Goal: Task Accomplishment & Management: Manage account settings

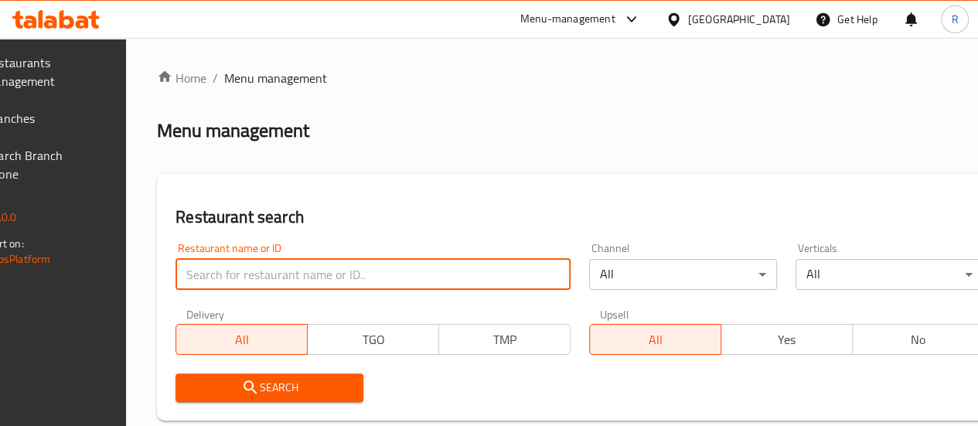
click at [317, 279] on input "search" at bounding box center [373, 274] width 395 height 31
type input "gas azadi"
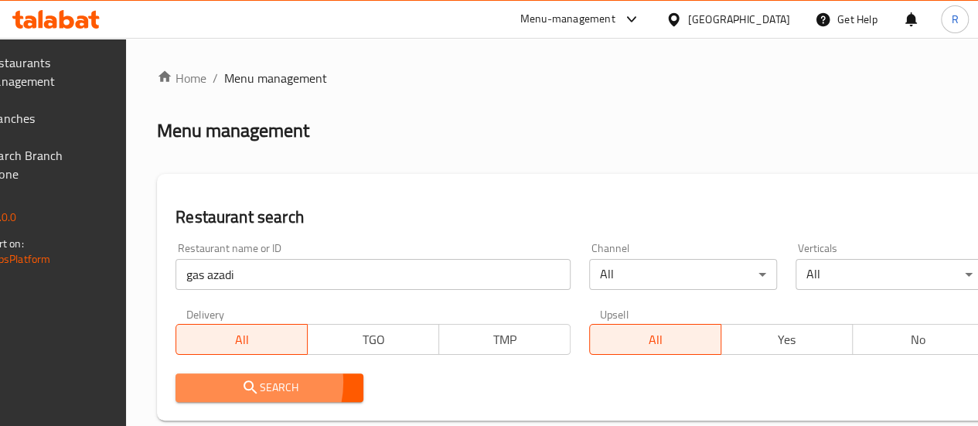
click at [260, 383] on icon "submit" at bounding box center [250, 387] width 19 height 19
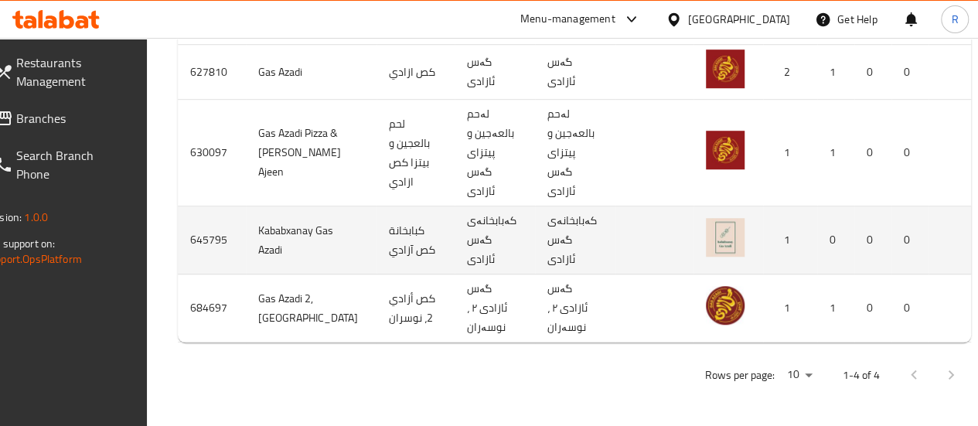
scroll to position [0, 162]
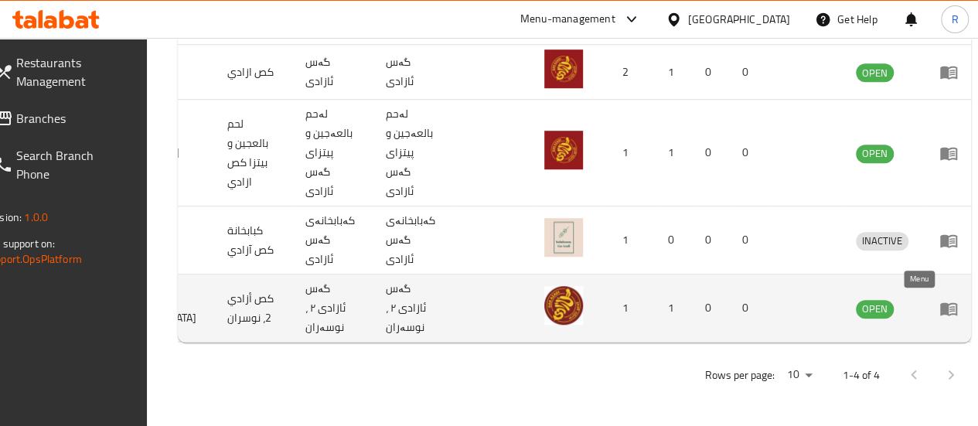
click at [939, 300] on icon "enhanced table" at bounding box center [948, 308] width 19 height 19
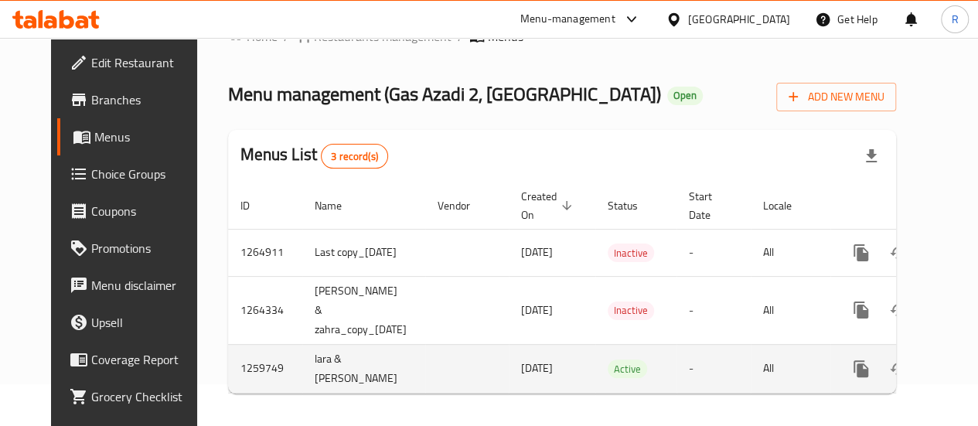
scroll to position [0, 48]
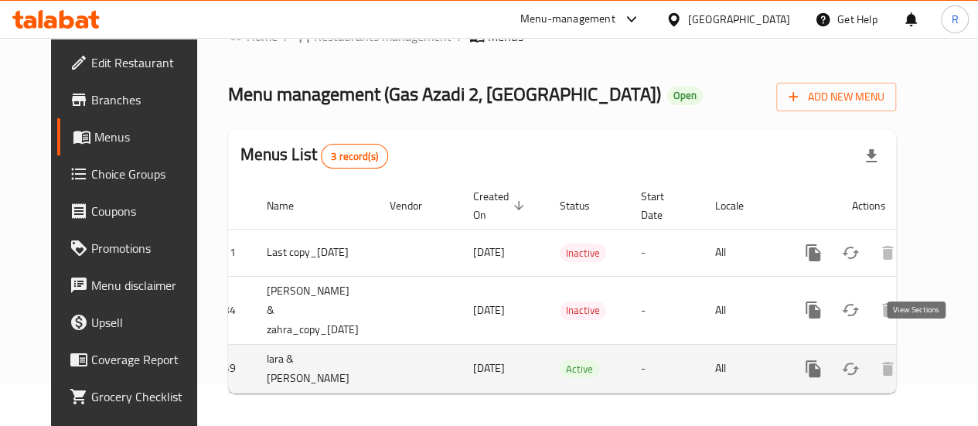
click at [919, 362] on icon "enhanced table" at bounding box center [925, 369] width 14 height 14
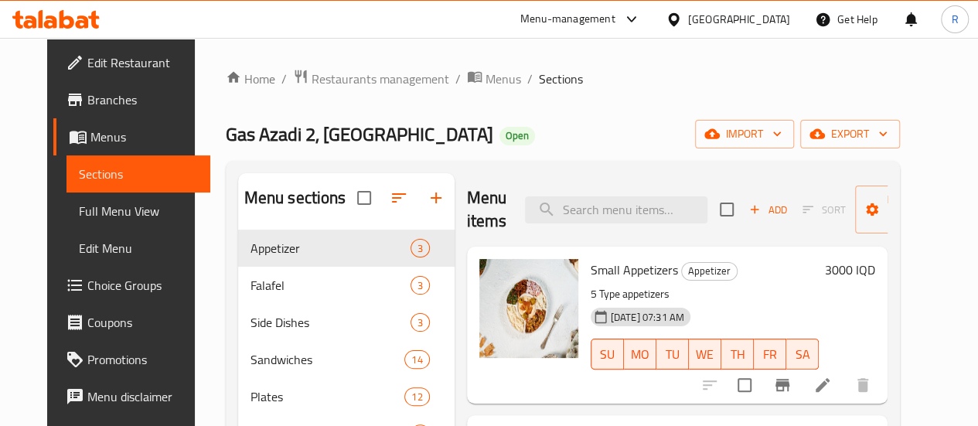
scroll to position [67, 0]
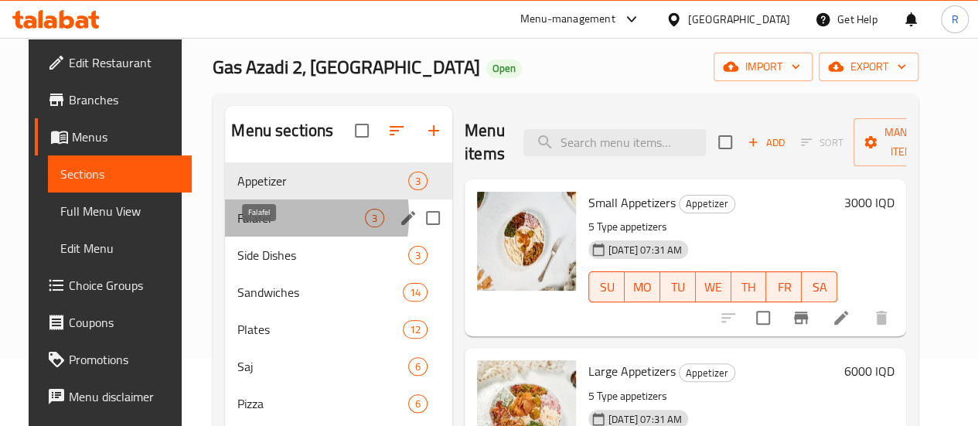
click at [247, 227] on span "Falafel" at bounding box center [301, 218] width 128 height 19
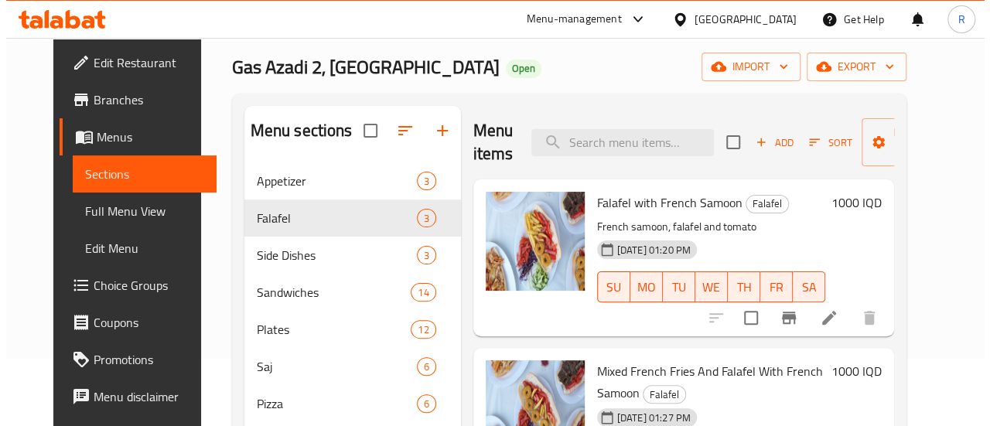
scroll to position [51, 0]
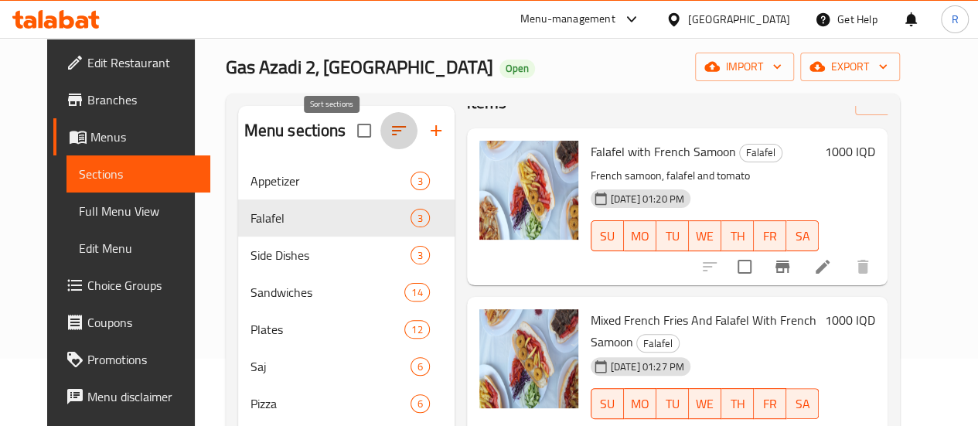
click at [392, 135] on icon "button" at bounding box center [399, 130] width 14 height 9
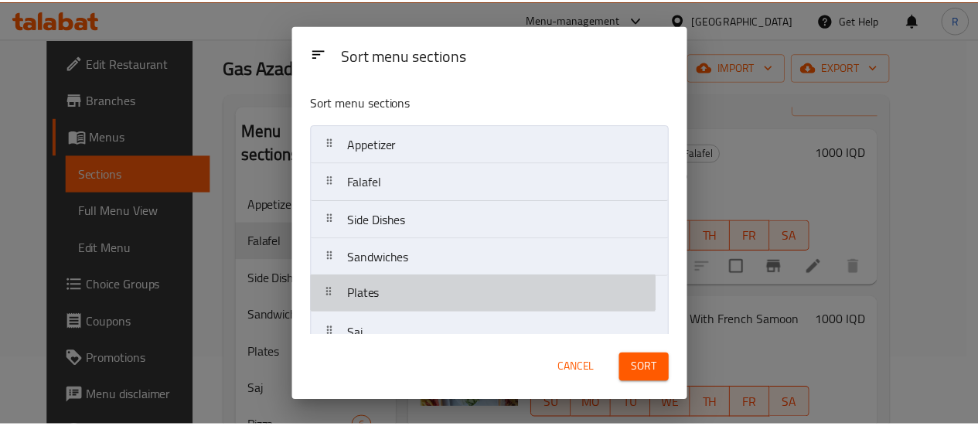
scroll to position [1, 0]
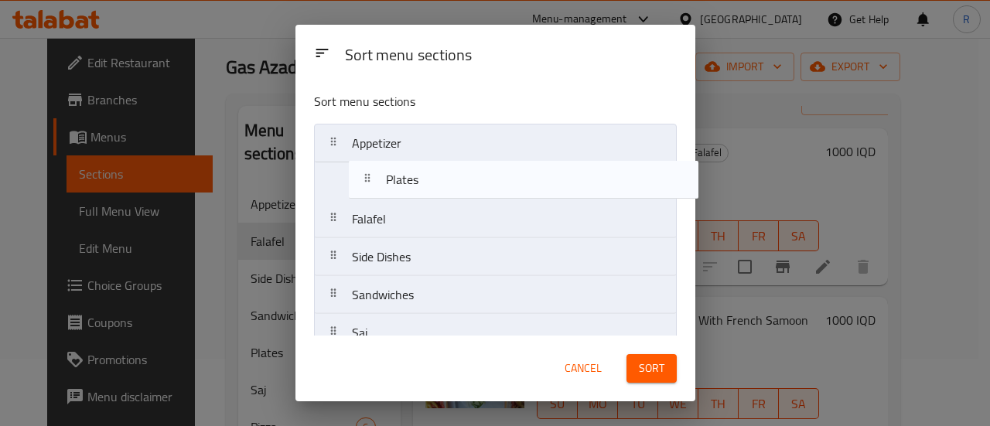
drag, startPoint x: 401, startPoint y: 301, endPoint x: 440, endPoint y: 165, distance: 140.7
click at [440, 165] on nav "Appetizer Falafel Side Dishes Sandwiches Plates Saj Pizza [PERSON_NAME] Appetiz…" at bounding box center [495, 333] width 363 height 418
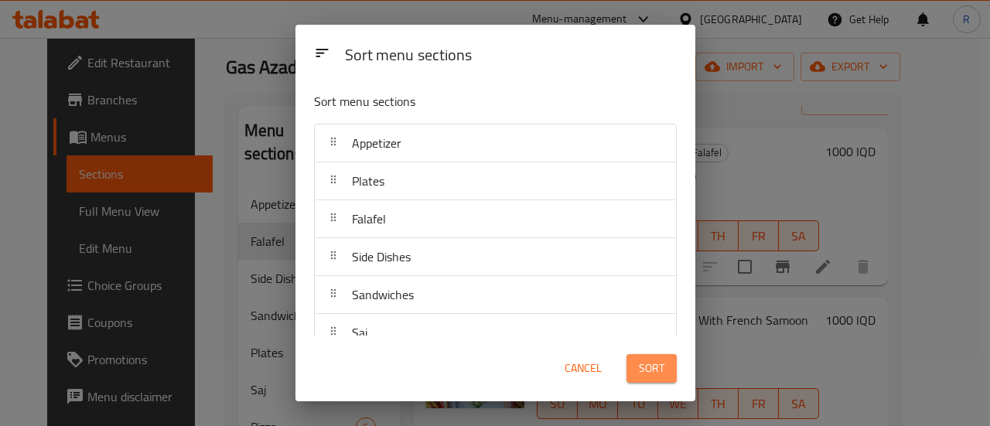
click at [662, 370] on span "Sort" at bounding box center [652, 368] width 26 height 19
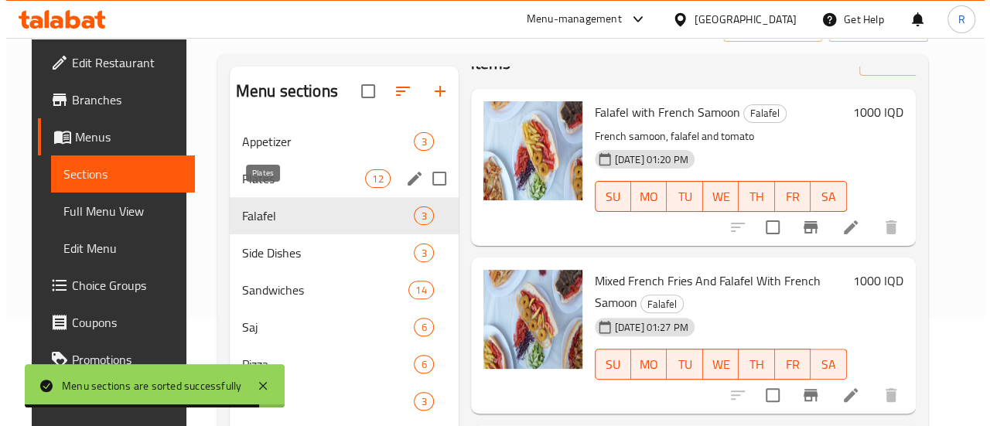
scroll to position [46, 0]
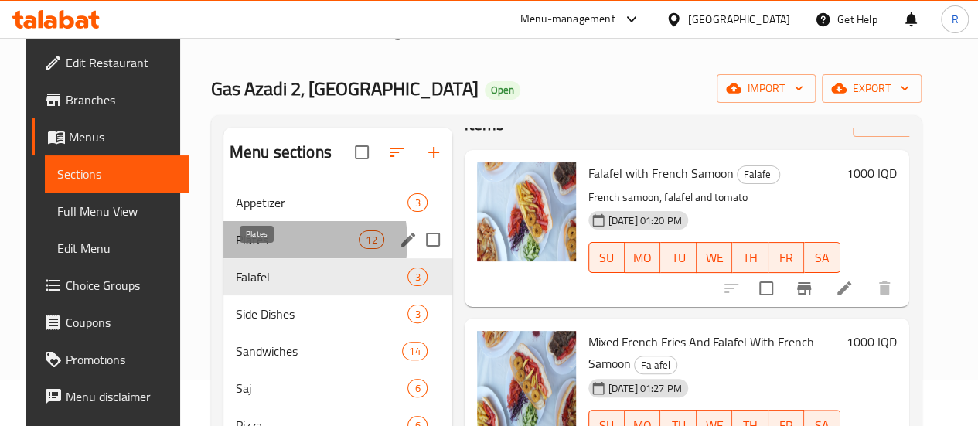
click at [267, 249] on span "Plates" at bounding box center [297, 239] width 123 height 19
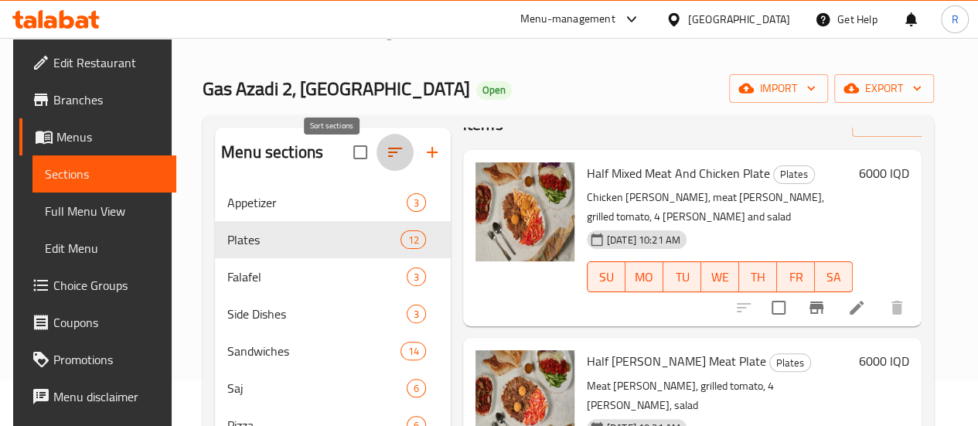
click at [388, 157] on icon "button" at bounding box center [395, 152] width 14 height 9
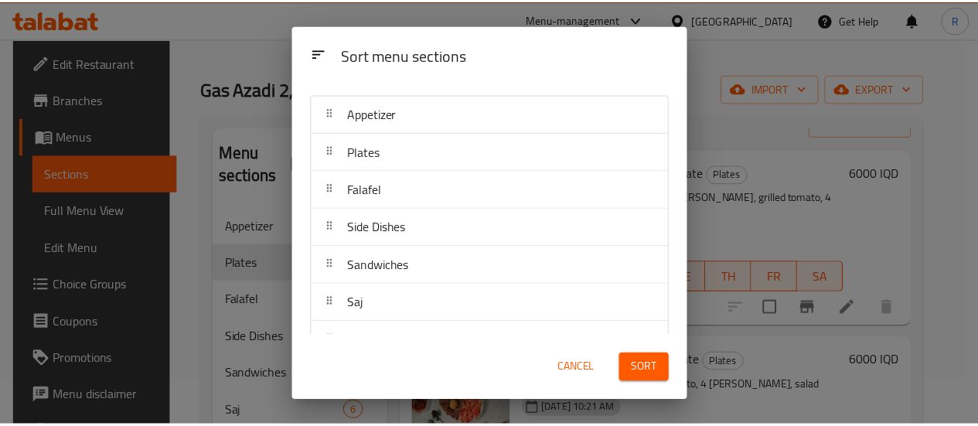
scroll to position [21, 0]
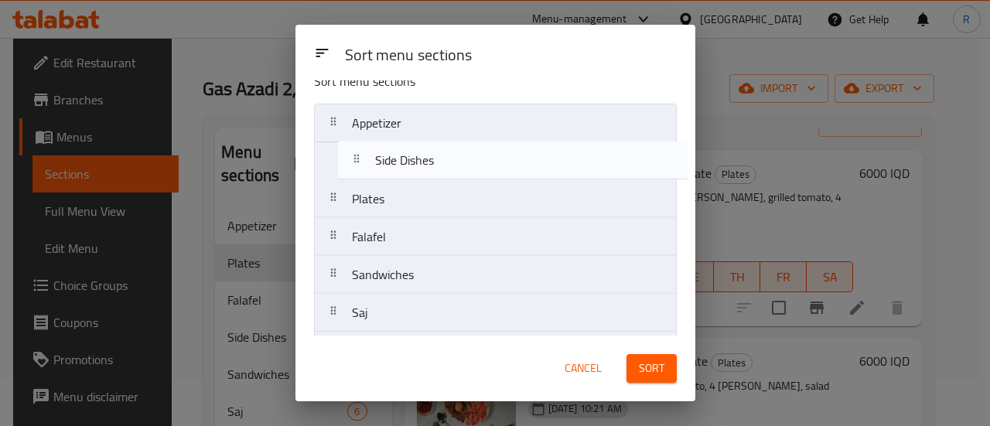
drag, startPoint x: 399, startPoint y: 245, endPoint x: 424, endPoint y: 166, distance: 82.7
click at [424, 166] on nav "Appetizer Plates Falafel Side Dishes Sandwiches Saj Pizza [PERSON_NAME] Appetiz…" at bounding box center [495, 313] width 363 height 418
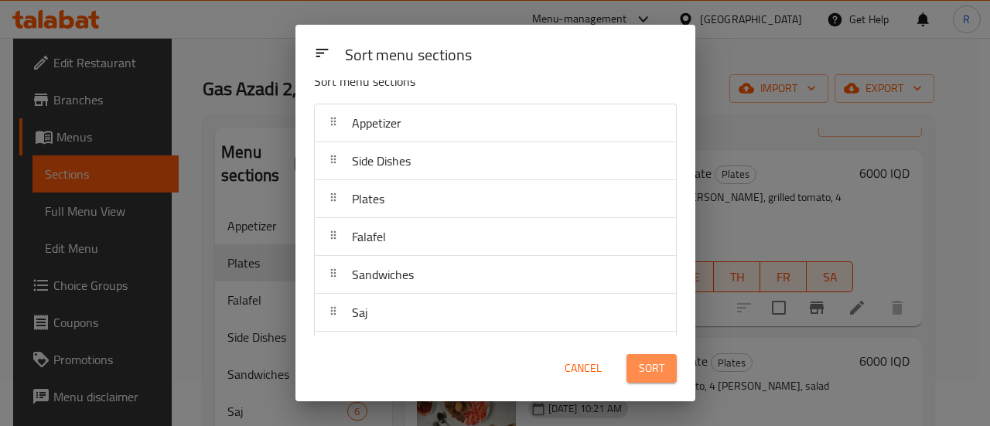
click at [649, 373] on span "Sort" at bounding box center [652, 368] width 26 height 19
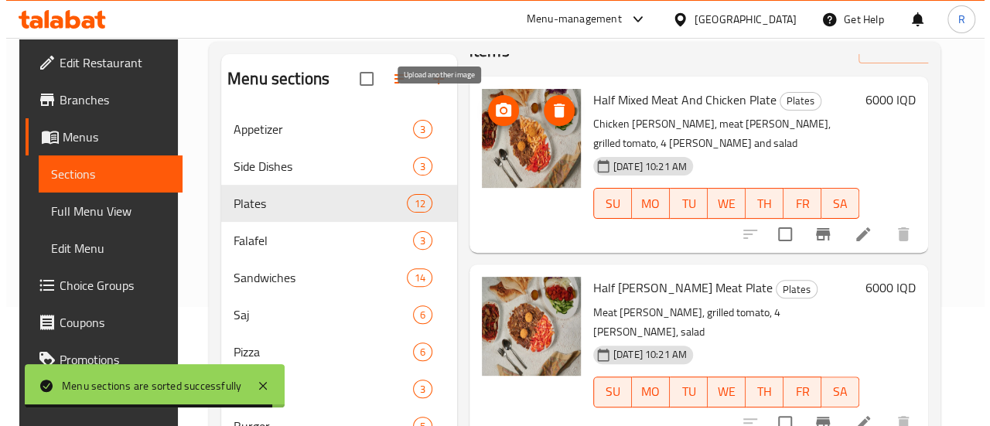
scroll to position [120, 0]
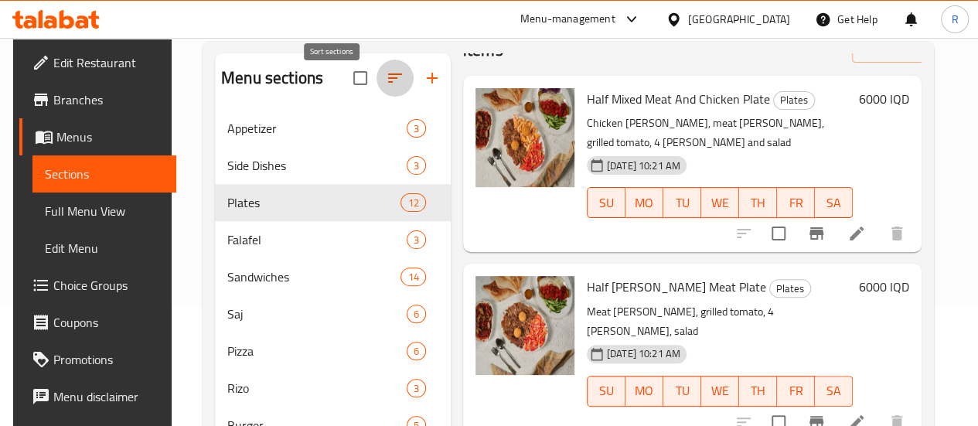
click at [386, 87] on icon "button" at bounding box center [395, 78] width 19 height 19
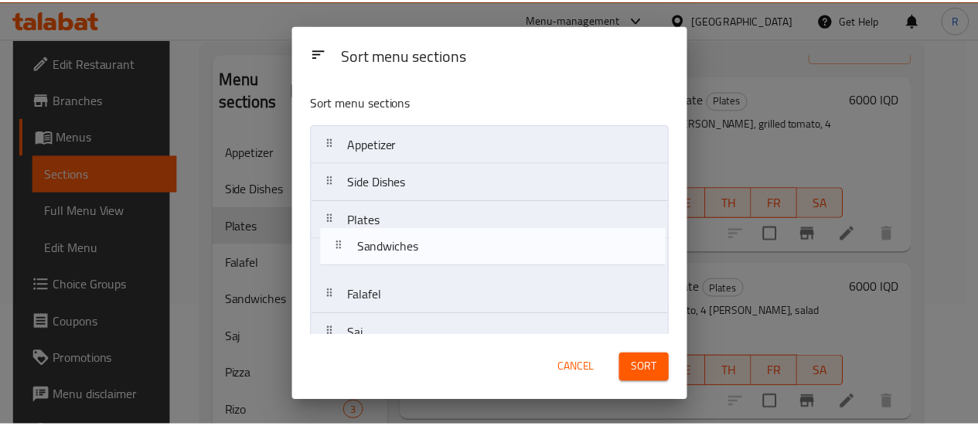
scroll to position [1, 0]
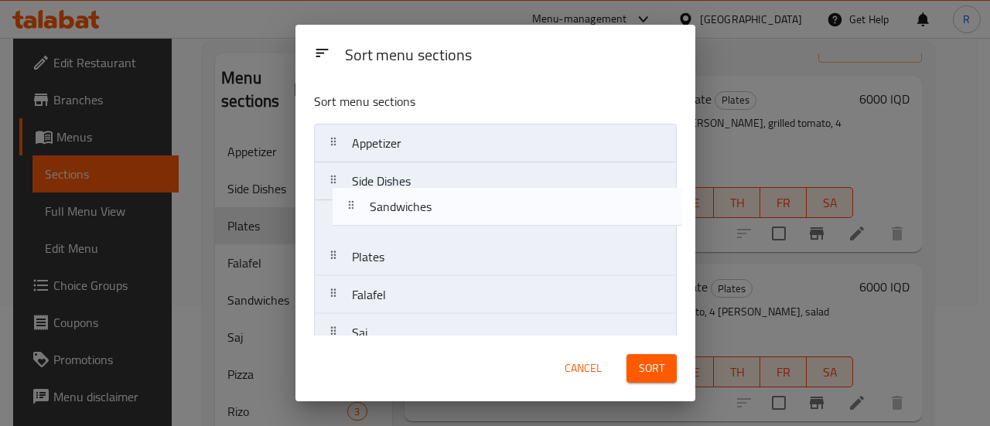
drag, startPoint x: 439, startPoint y: 300, endPoint x: 459, endPoint y: 202, distance: 100.2
click at [459, 202] on nav "Appetizer Side Dishes Plates Falafel Sandwiches Saj Pizza [PERSON_NAME] Appetiz…" at bounding box center [495, 333] width 363 height 418
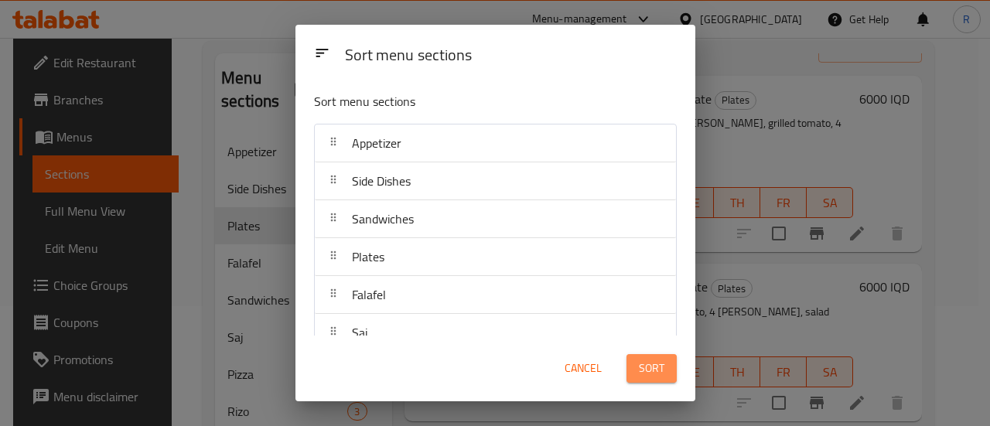
click at [639, 367] on span "Sort" at bounding box center [652, 368] width 26 height 19
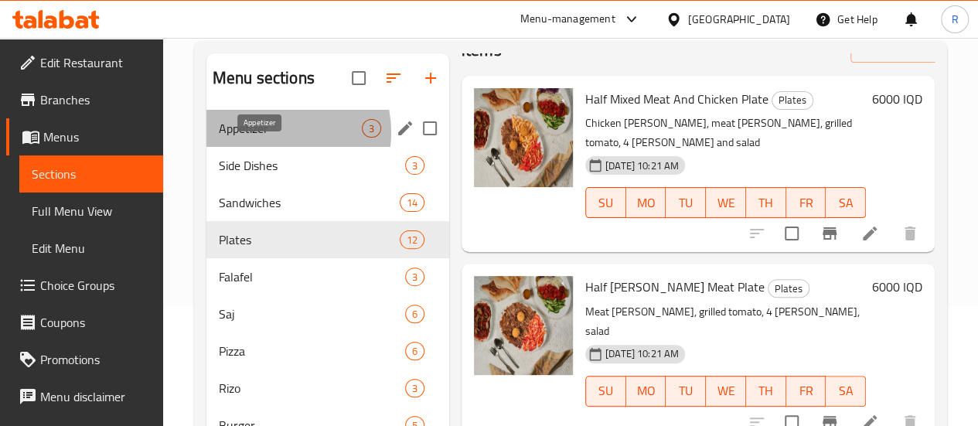
click at [275, 138] on span "Appetizer" at bounding box center [290, 128] width 143 height 19
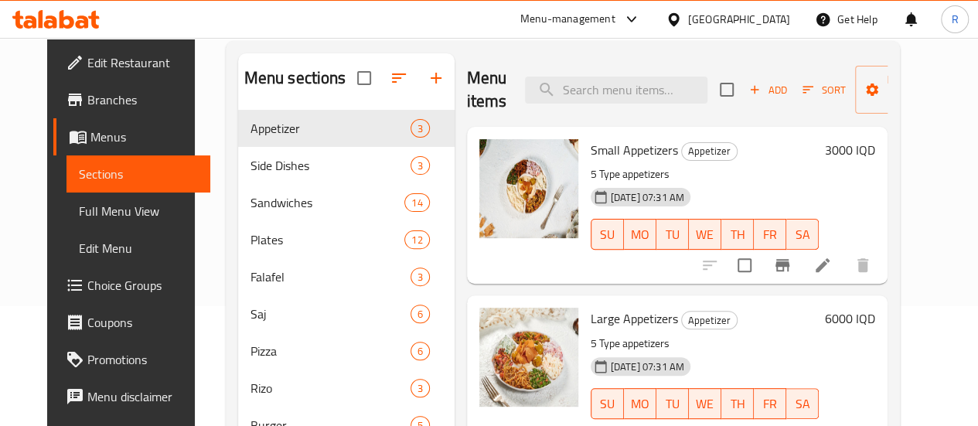
scroll to position [74, 0]
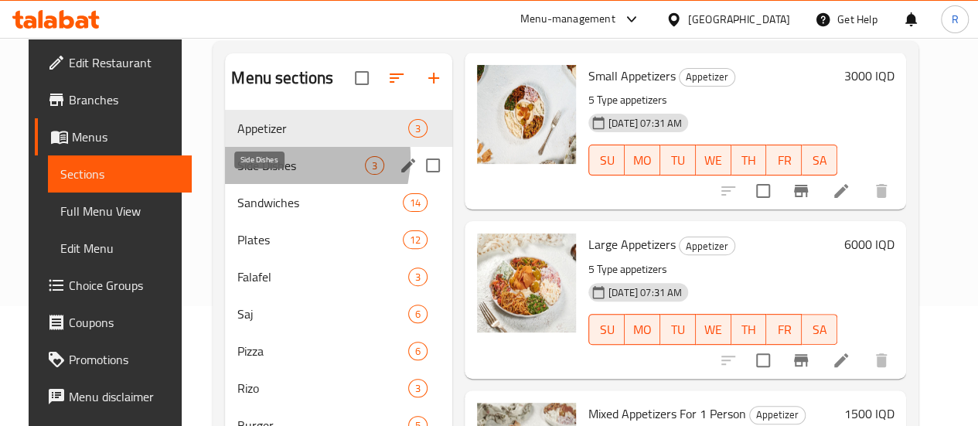
click at [264, 175] on span "Side Dishes" at bounding box center [301, 165] width 128 height 19
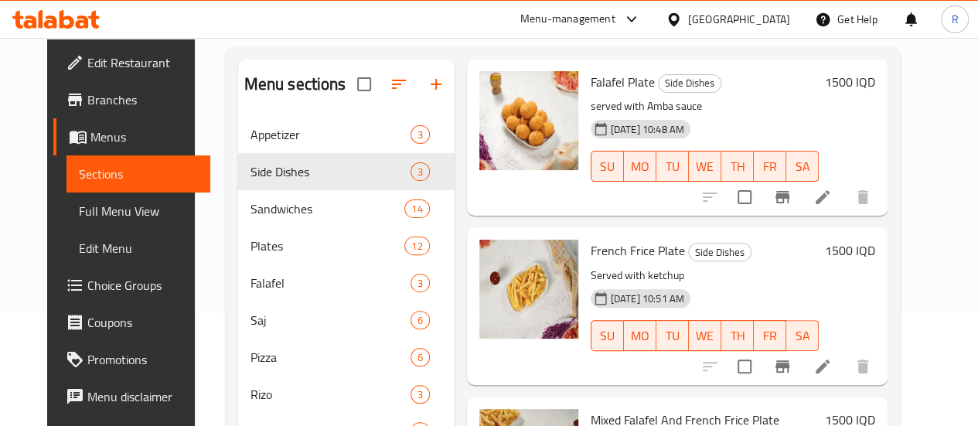
scroll to position [111, 0]
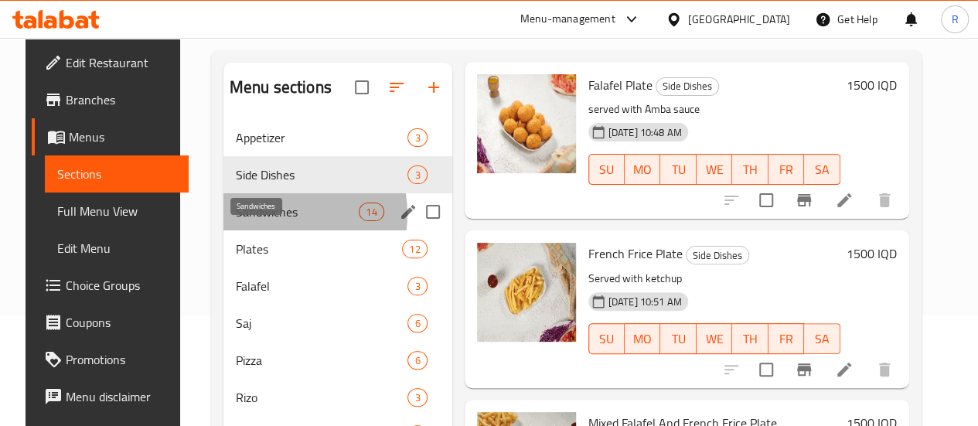
click at [266, 221] on span "Sandwiches" at bounding box center [297, 212] width 123 height 19
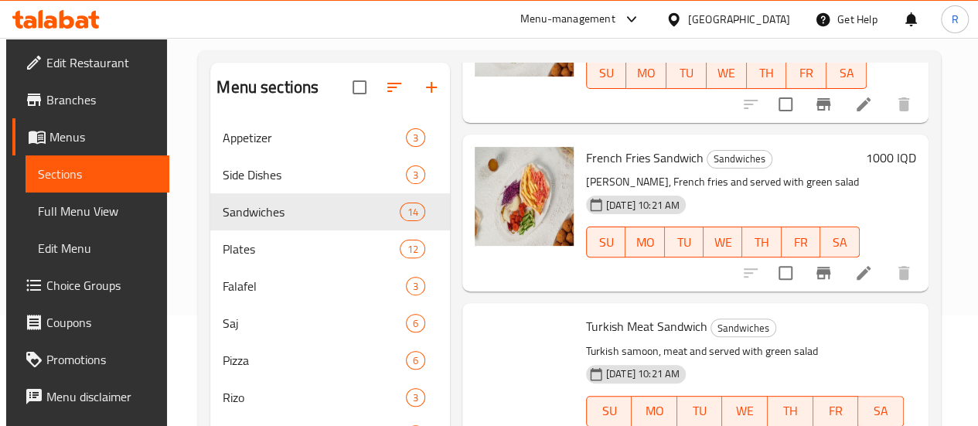
scroll to position [731, 0]
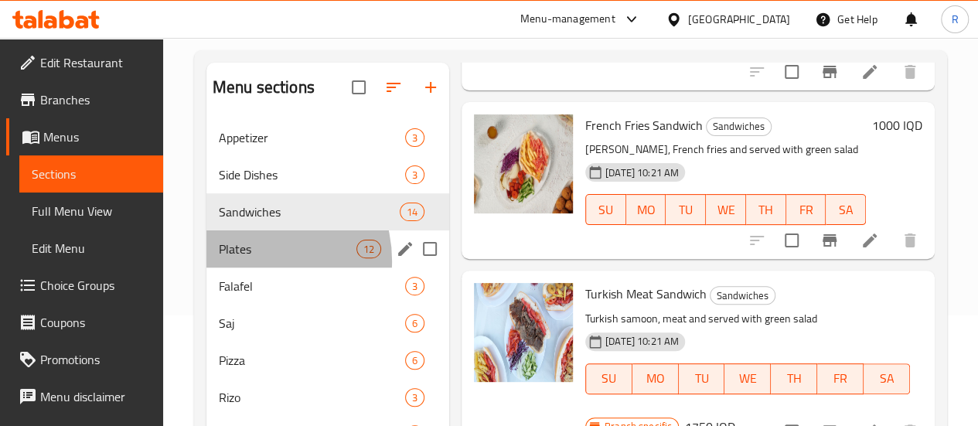
click at [249, 268] on div "Plates 12" at bounding box center [327, 248] width 243 height 37
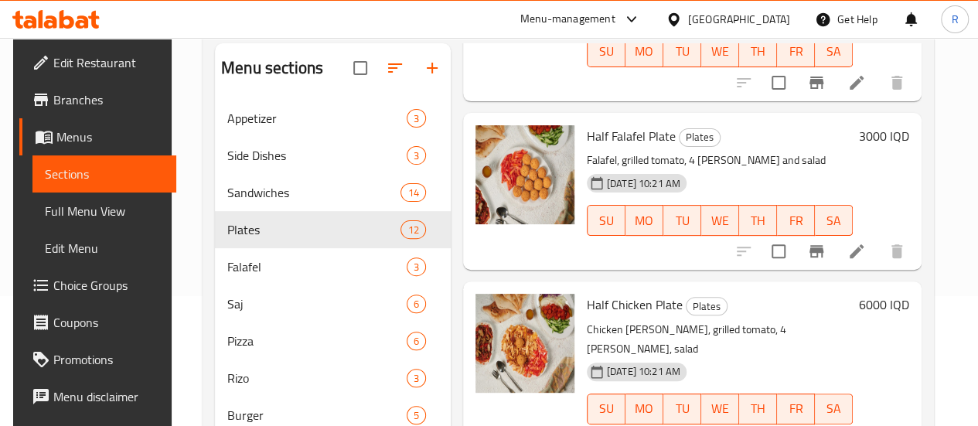
scroll to position [88, 0]
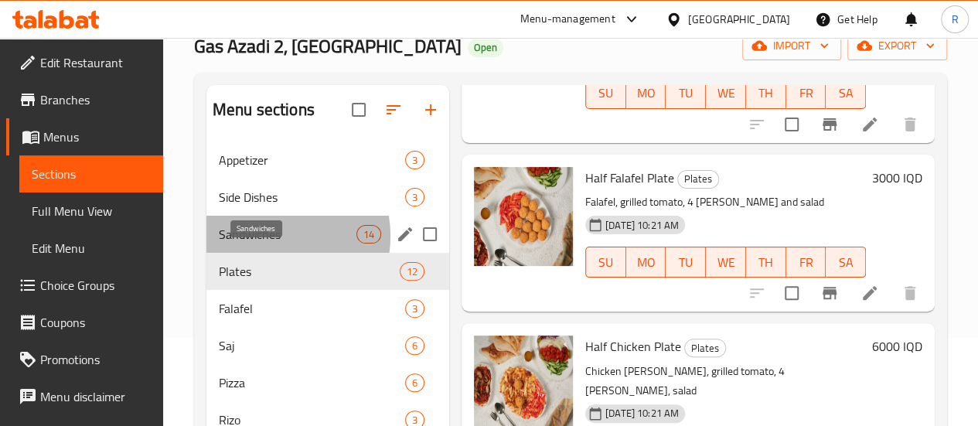
click at [268, 244] on span "Sandwiches" at bounding box center [288, 234] width 138 height 19
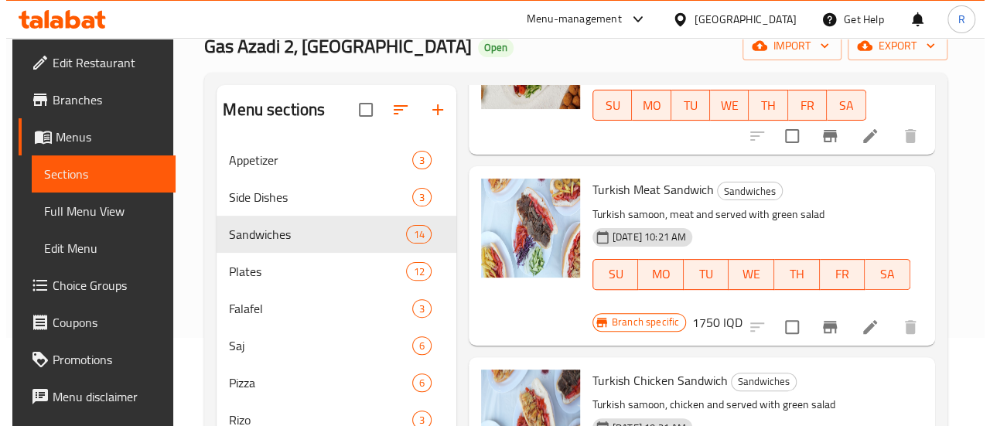
scroll to position [855, 0]
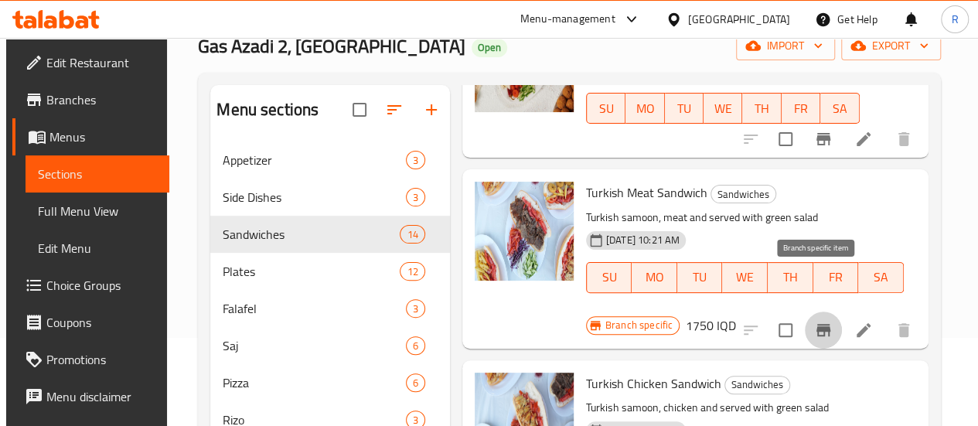
click at [821, 324] on icon "Branch-specific-item" at bounding box center [823, 330] width 14 height 12
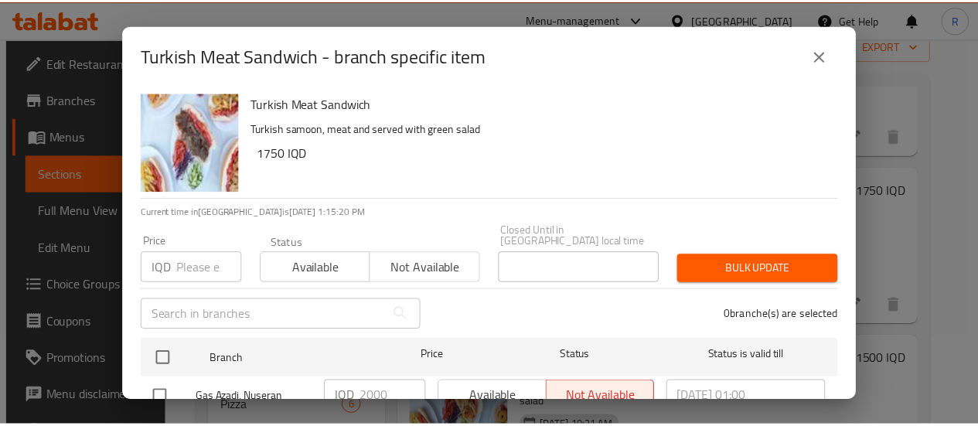
scroll to position [45, 0]
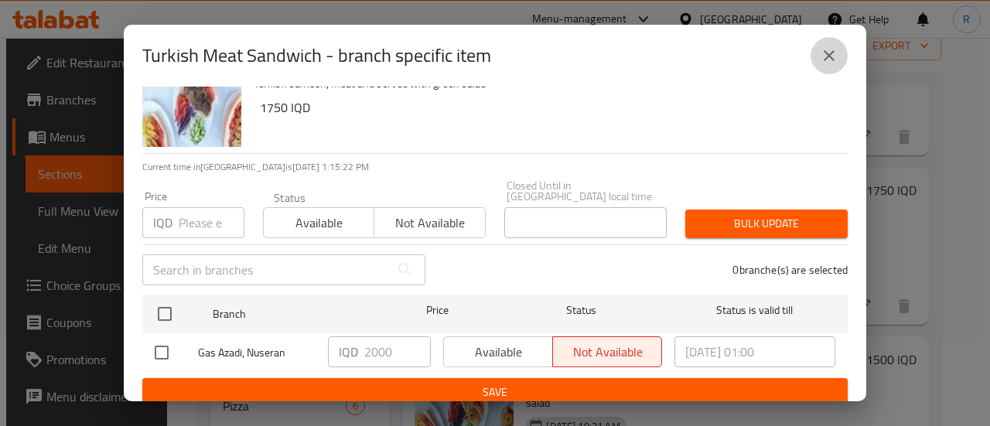
click at [830, 57] on icon "close" at bounding box center [828, 55] width 11 height 11
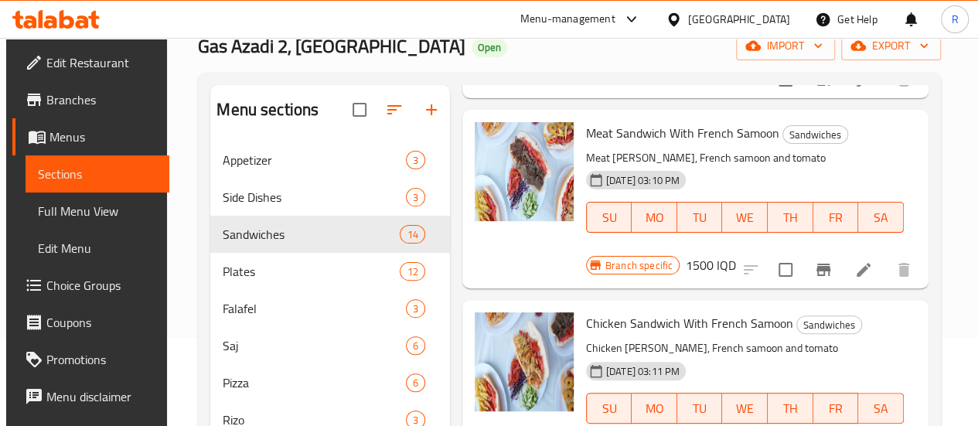
scroll to position [284, 0]
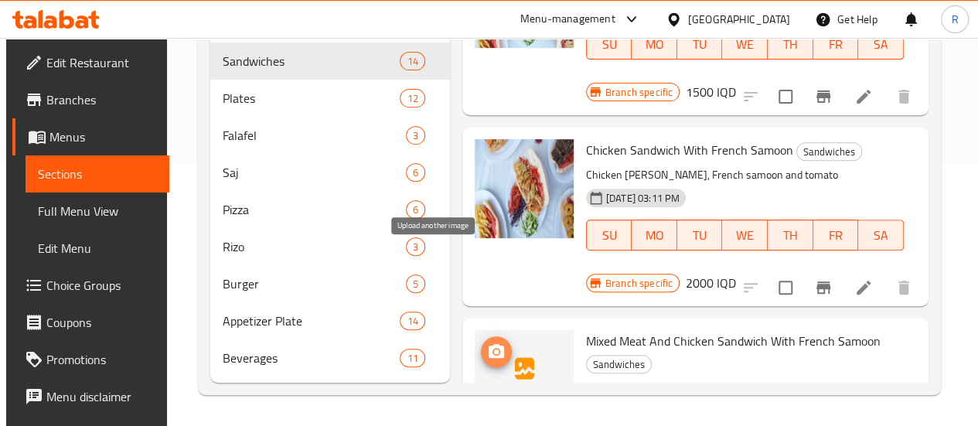
click at [487, 343] on icon "upload picture" at bounding box center [496, 352] width 19 height 19
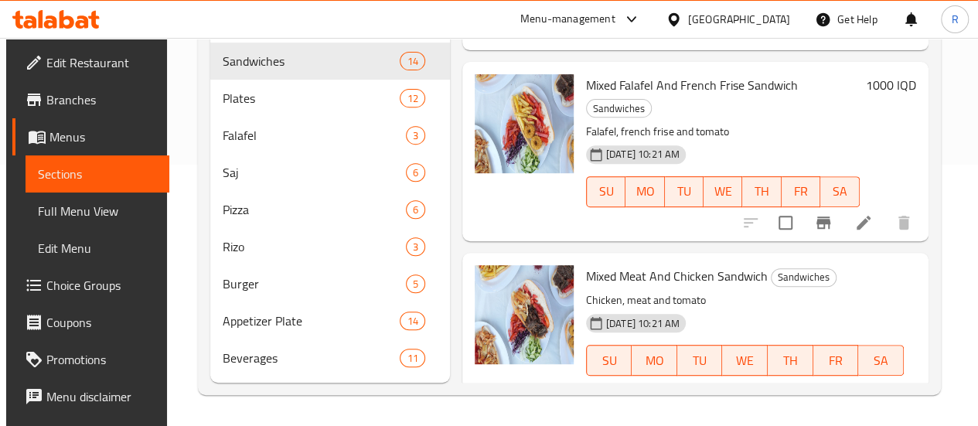
scroll to position [1203, 0]
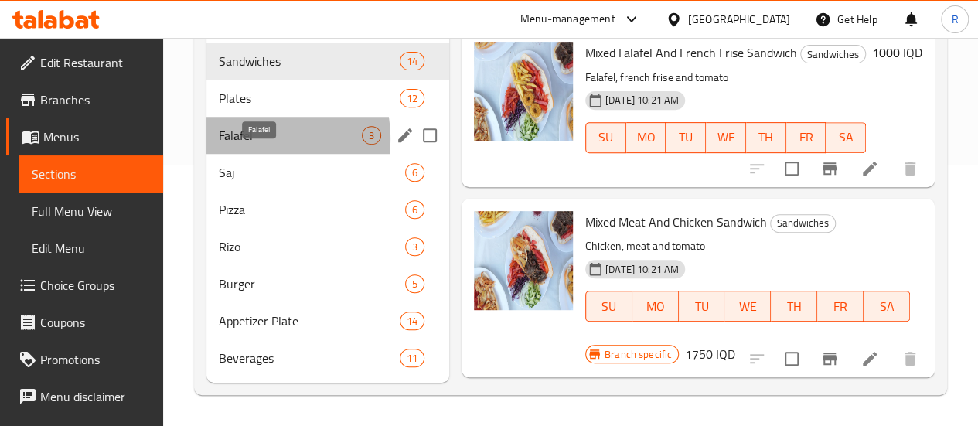
click at [241, 140] on span "Falafel" at bounding box center [290, 135] width 143 height 19
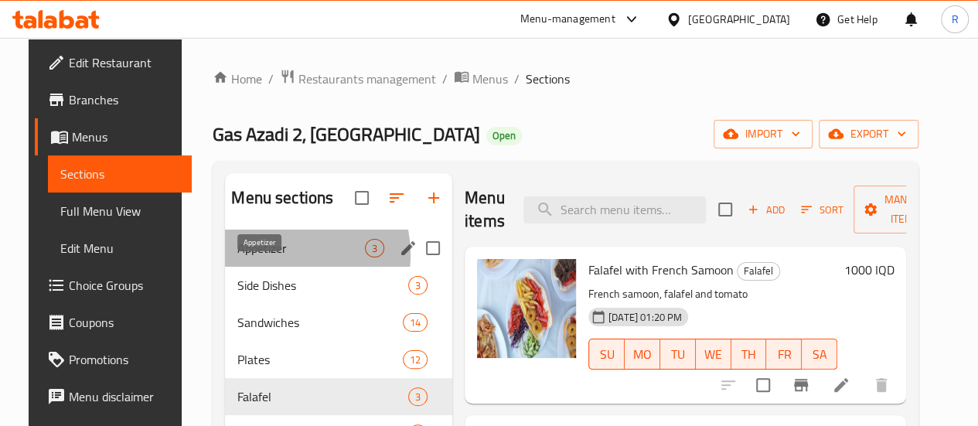
click at [259, 257] on span "Appetizer" at bounding box center [301, 248] width 128 height 19
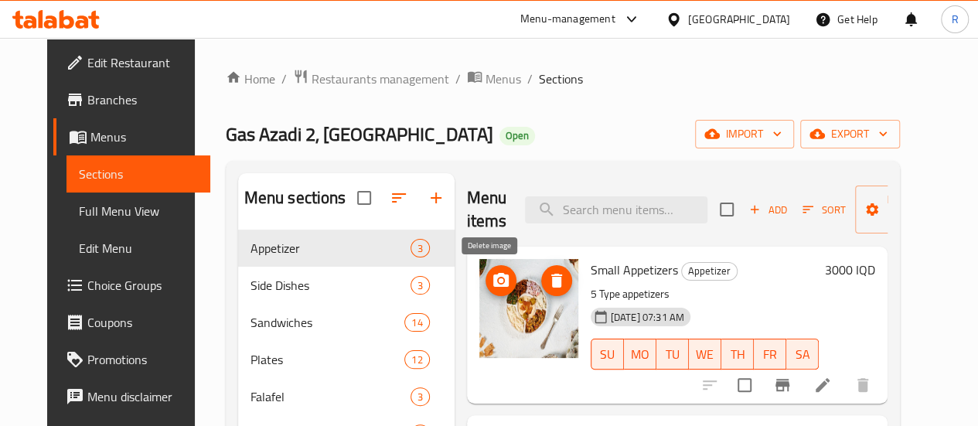
scroll to position [74, 0]
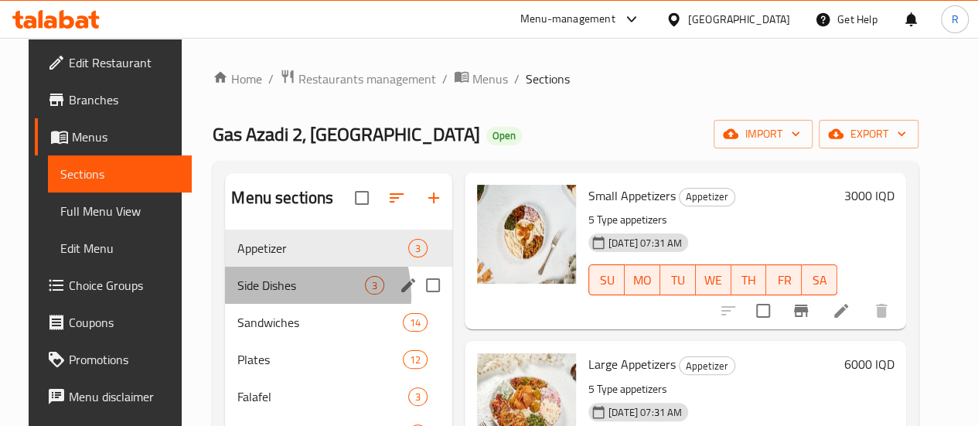
click at [263, 304] on div "Side Dishes 3" at bounding box center [338, 285] width 227 height 37
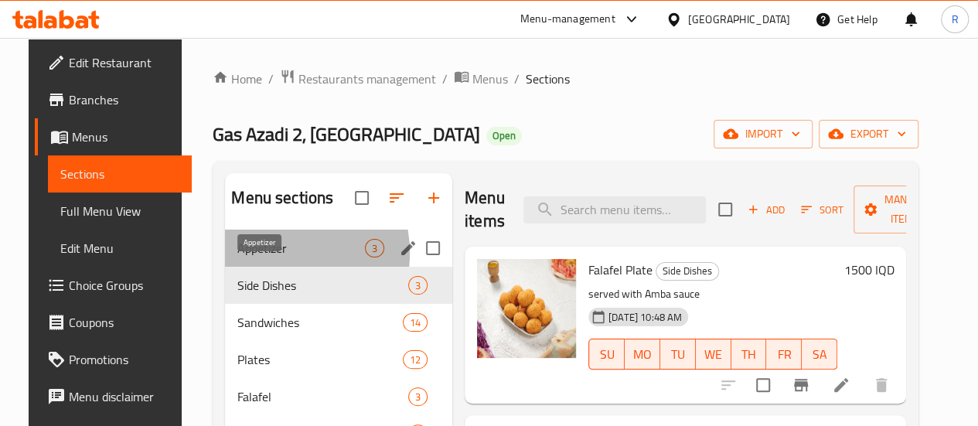
click at [257, 257] on span "Appetizer" at bounding box center [301, 248] width 128 height 19
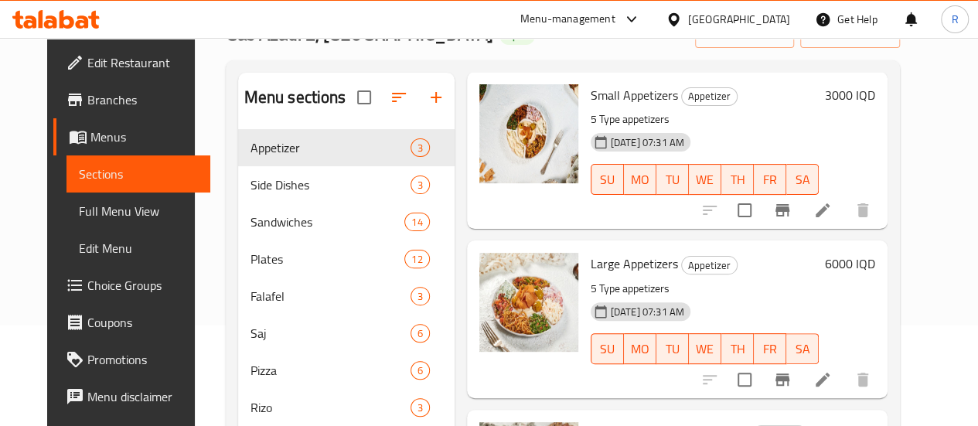
scroll to position [194, 0]
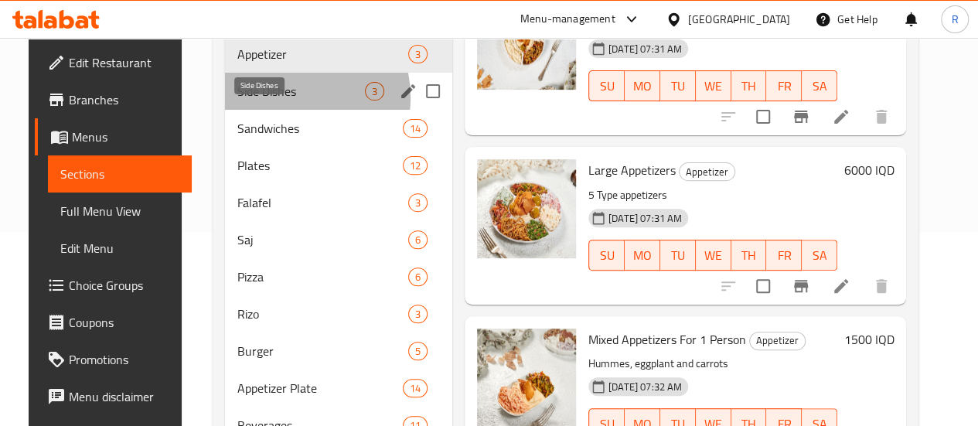
click at [263, 101] on span "Side Dishes" at bounding box center [301, 91] width 128 height 19
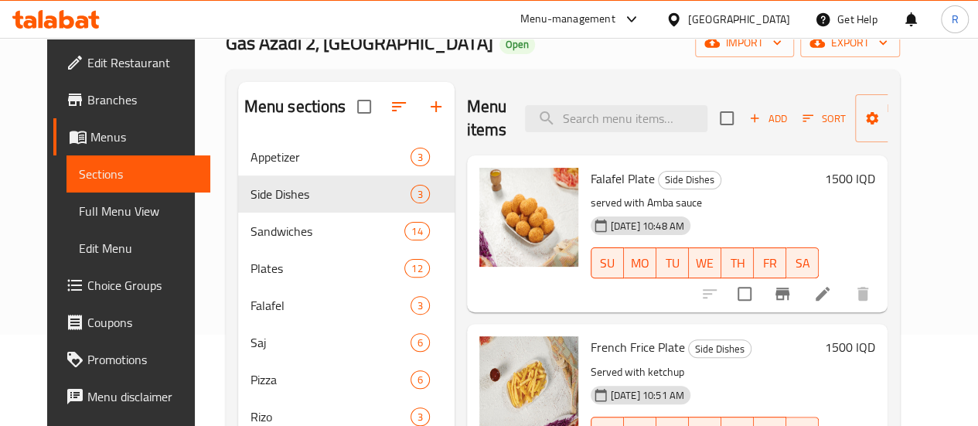
scroll to position [90, 0]
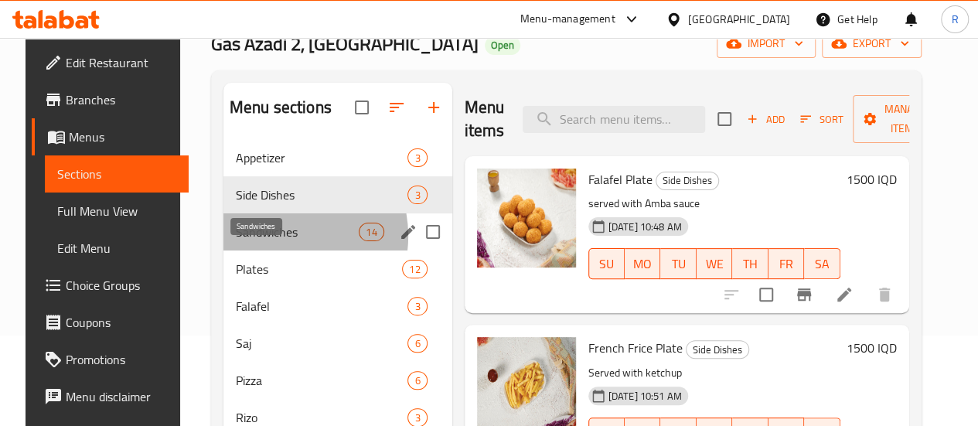
click at [264, 241] on span "Sandwiches" at bounding box center [297, 232] width 123 height 19
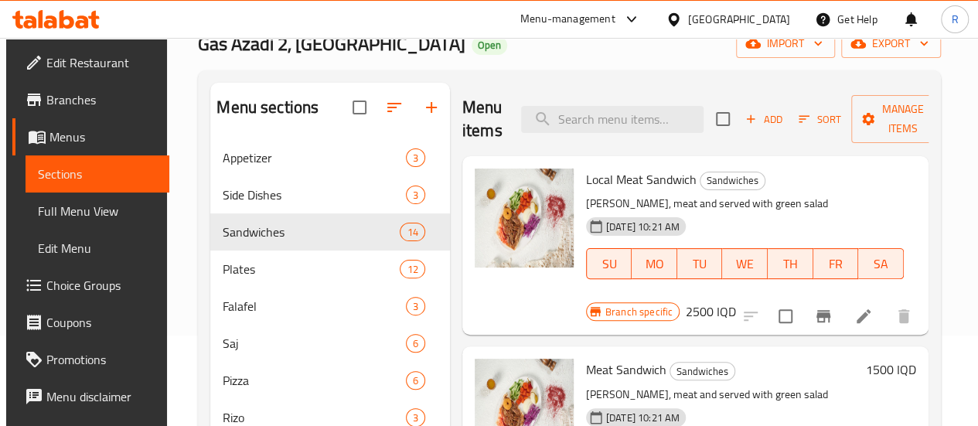
click at [587, 179] on span "Local Meat Sandwich" at bounding box center [641, 179] width 111 height 23
click at [586, 188] on span "Local Meat Sandwich" at bounding box center [641, 179] width 111 height 23
drag, startPoint x: 522, startPoint y: 179, endPoint x: 633, endPoint y: 187, distance: 111.6
click at [633, 187] on div "Local Meat Sandwich Sandwiches [PERSON_NAME], meat and served with green salad …" at bounding box center [745, 234] width 330 height 145
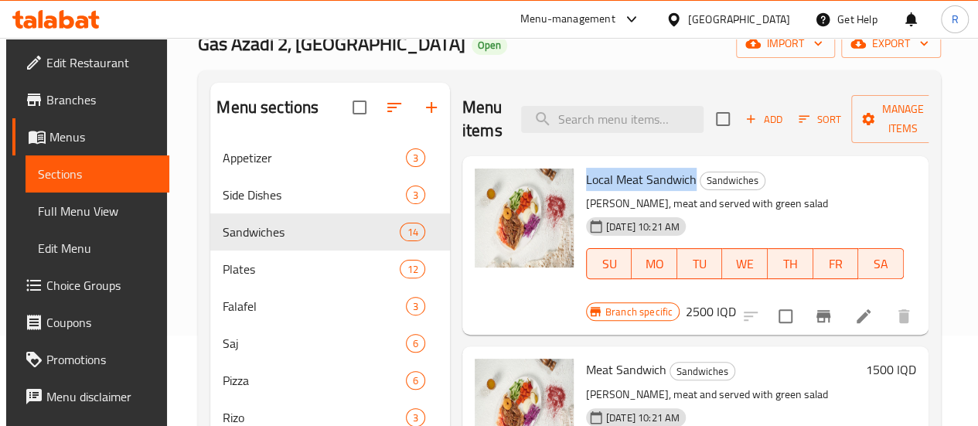
copy span "Local Meat Sandwich"
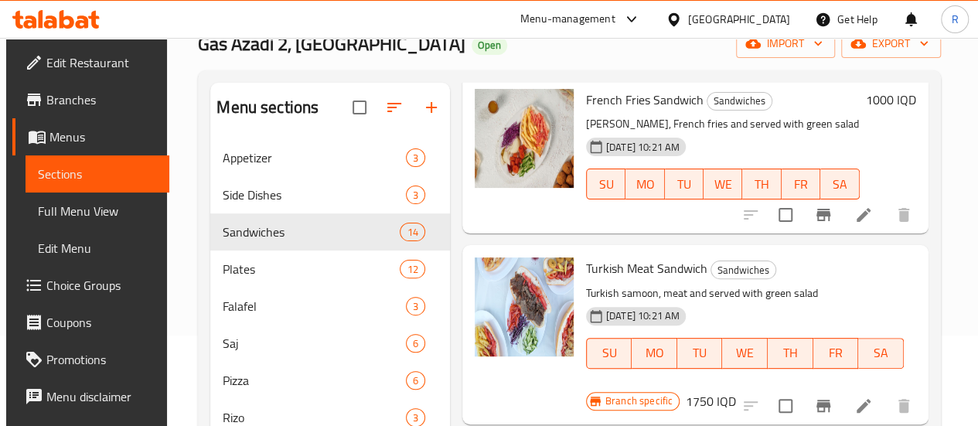
scroll to position [816, 0]
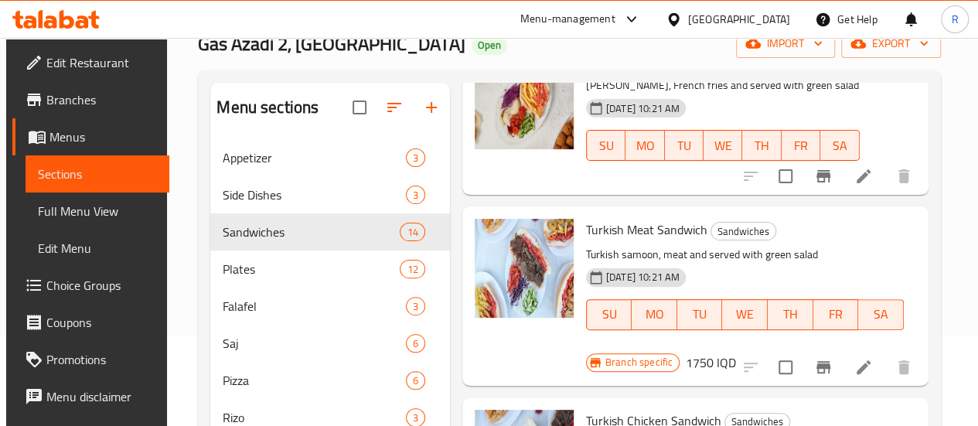
click at [586, 218] on span "Turkish Meat Sandwich" at bounding box center [646, 229] width 121 height 23
drag, startPoint x: 527, startPoint y: 206, endPoint x: 642, endPoint y: 203, distance: 115.2
click at [642, 218] on span "Turkish Meat Sandwich" at bounding box center [646, 229] width 121 height 23
copy span "Turkish Meat Sandwich"
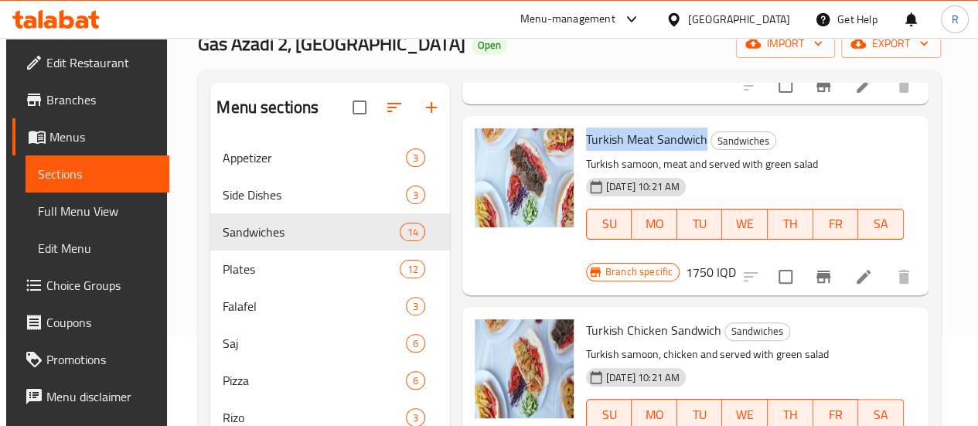
scroll to position [910, 0]
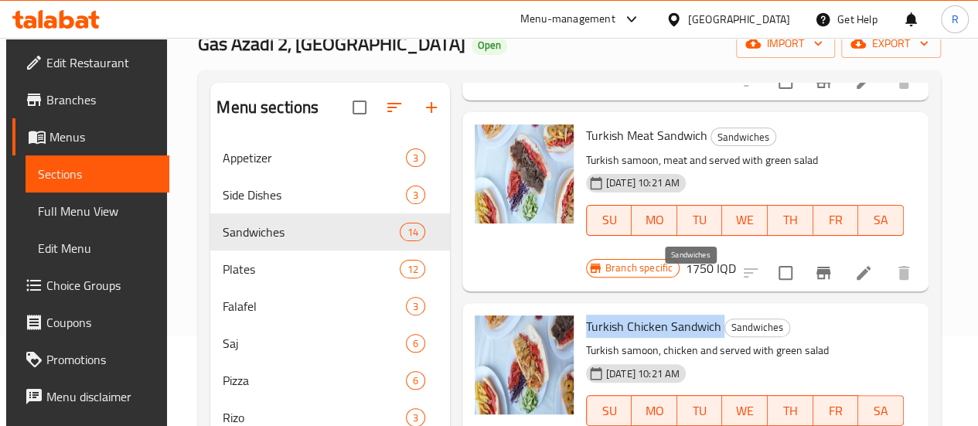
drag, startPoint x: 524, startPoint y: 282, endPoint x: 660, endPoint y: 277, distance: 136.2
click at [660, 315] on h6 "Turkish Chicken Sandwich Sandwiches" at bounding box center [745, 326] width 318 height 22
copy h6 "Turkish Chicken Sandwich"
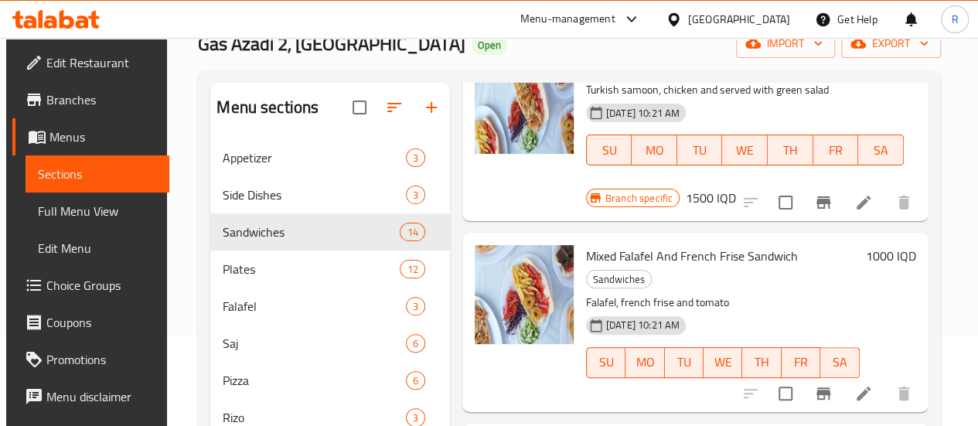
scroll to position [1164, 0]
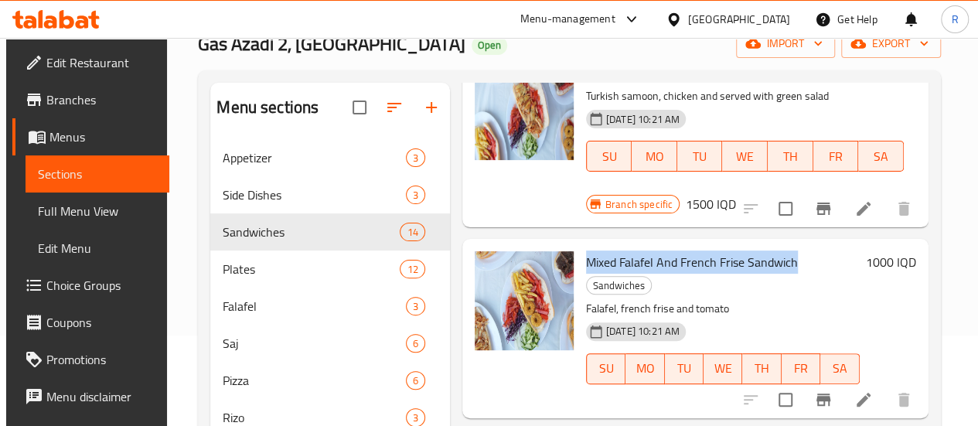
drag, startPoint x: 524, startPoint y: 215, endPoint x: 734, endPoint y: 216, distance: 209.5
click at [734, 251] on span "Mixed Falafel And French Frise Sandwich" at bounding box center [692, 262] width 212 height 23
copy span "Mixed Falafel And French Frise Sandwich"
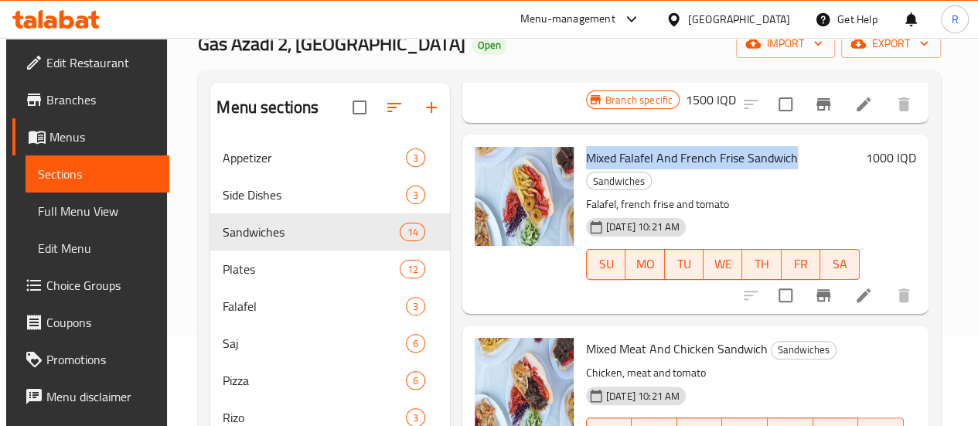
scroll to position [1311, 0]
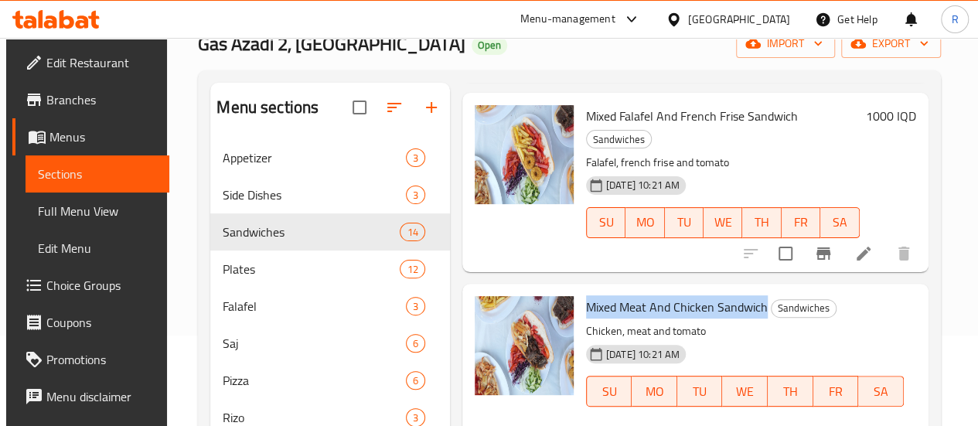
drag, startPoint x: 527, startPoint y: 236, endPoint x: 707, endPoint y: 223, distance: 179.9
click at [707, 290] on div "Mixed Meat And Chicken Sandwich Sandwiches Chicken, meat and tomato [DATE] 10:2…" at bounding box center [745, 362] width 330 height 145
copy span "Mixed Meat And Chicken Sandwich"
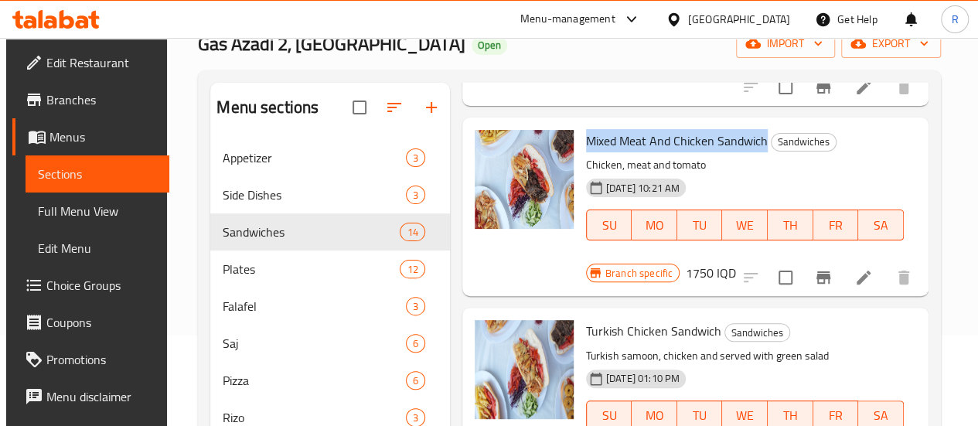
scroll to position [1481, 0]
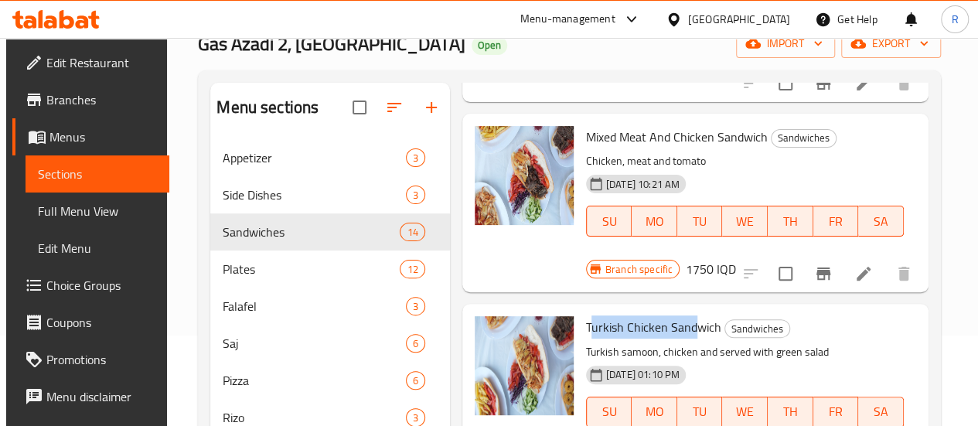
drag, startPoint x: 529, startPoint y: 256, endPoint x: 635, endPoint y: 256, distance: 105.9
click at [635, 315] on span "Turkish Chicken Sandwich" at bounding box center [653, 326] width 135 height 23
drag, startPoint x: 656, startPoint y: 258, endPoint x: 524, endPoint y: 262, distance: 131.5
click at [586, 315] on span "Turkish Chicken Sandwich" at bounding box center [653, 326] width 135 height 23
copy span "Turkish Chicken Sandwich"
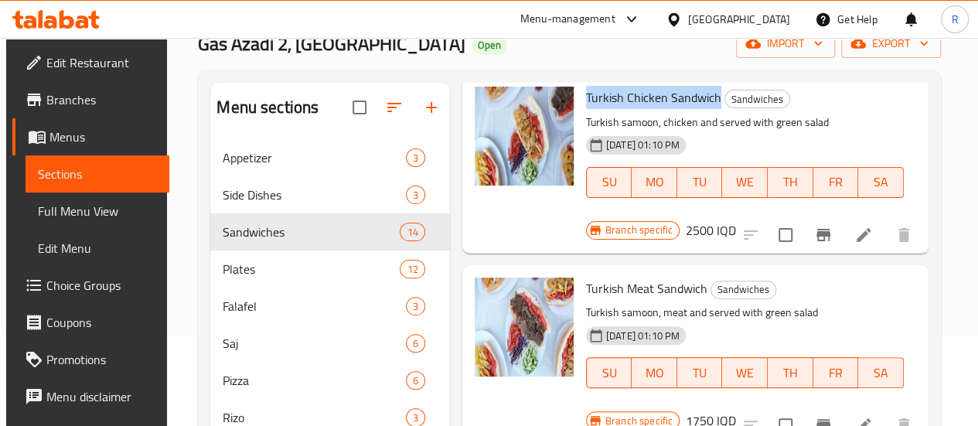
scroll to position [1711, 0]
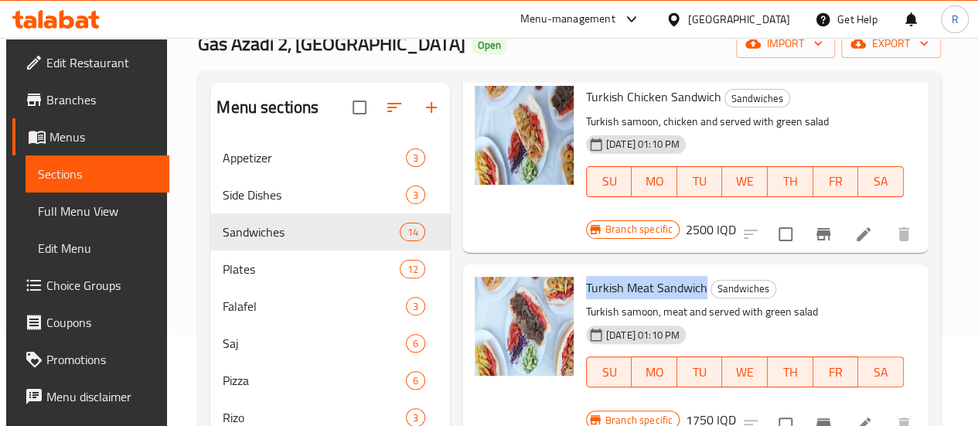
drag, startPoint x: 644, startPoint y: 220, endPoint x: 524, endPoint y: 222, distance: 119.9
click at [586, 277] on h6 "Turkish Meat Sandwich Sandwiches" at bounding box center [745, 288] width 318 height 22
copy span "Turkish Meat Sandwich"
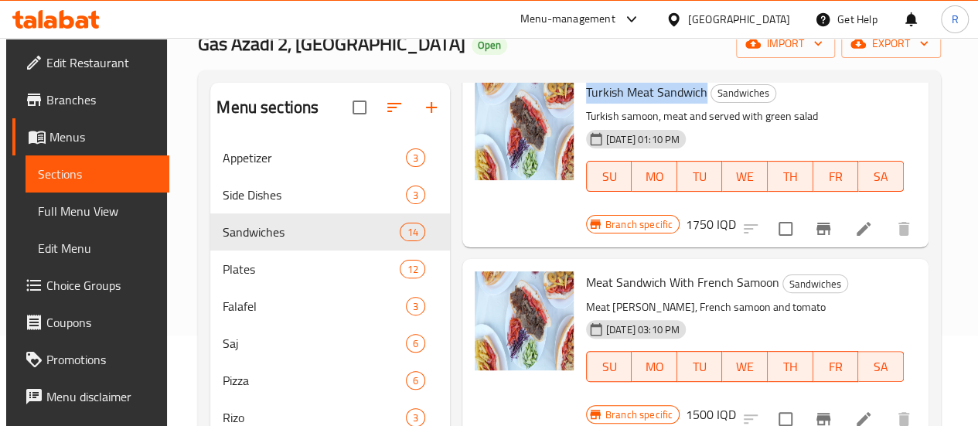
scroll to position [1897, 0]
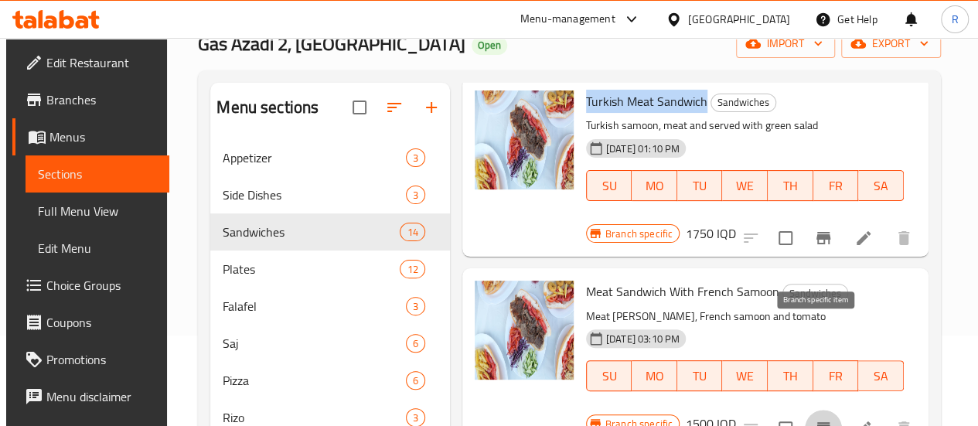
click at [822, 419] on icon "Branch-specific-item" at bounding box center [823, 428] width 19 height 19
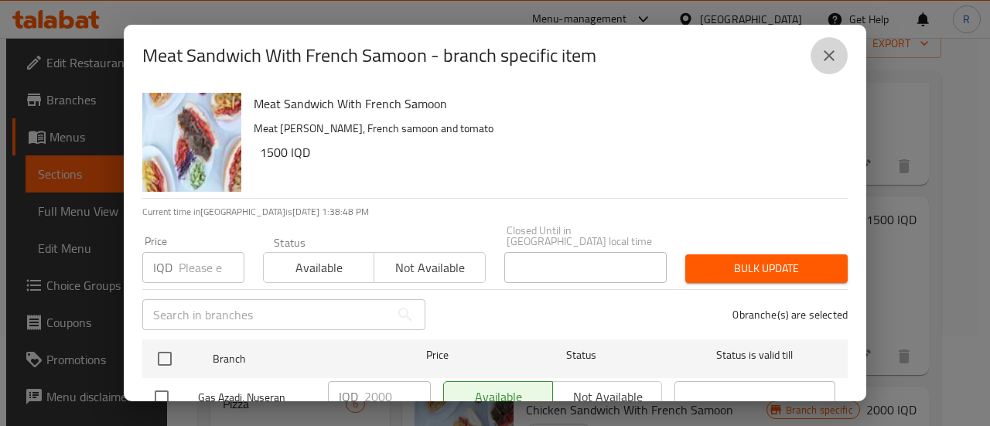
click at [831, 56] on icon "close" at bounding box center [829, 55] width 19 height 19
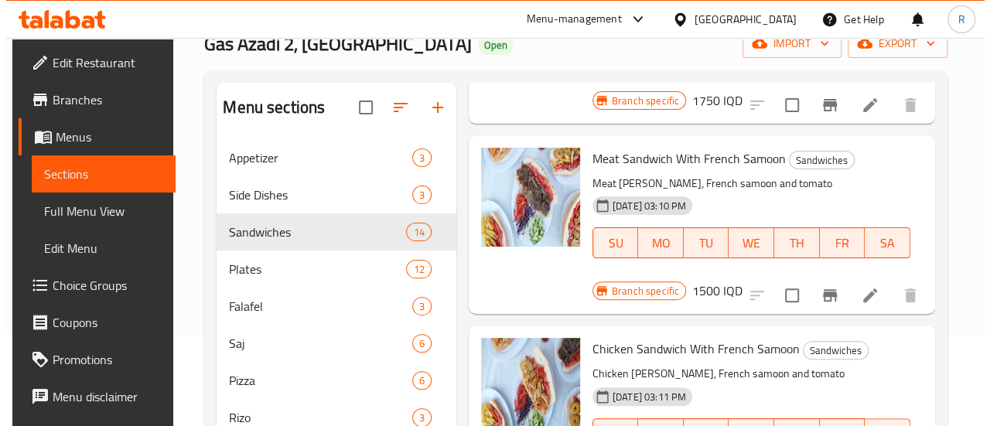
scroll to position [2031, 0]
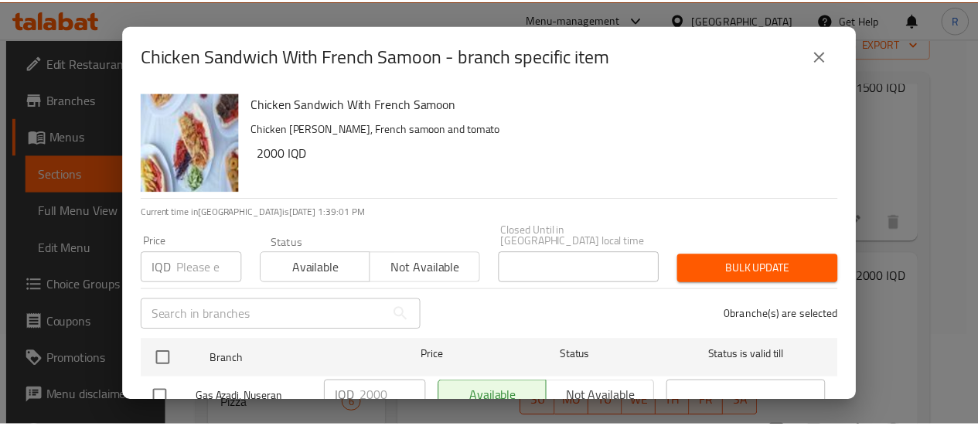
scroll to position [45, 0]
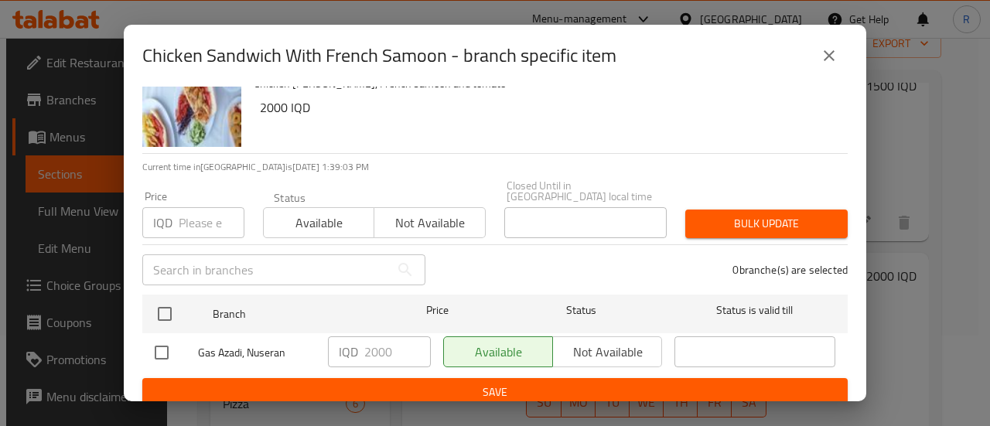
click at [827, 56] on icon "close" at bounding box center [828, 55] width 11 height 11
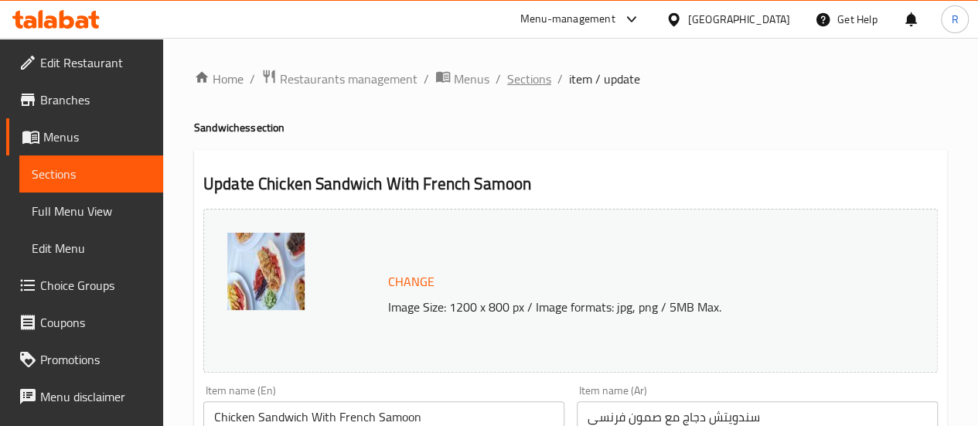
click at [507, 78] on span "Sections" at bounding box center [529, 79] width 44 height 19
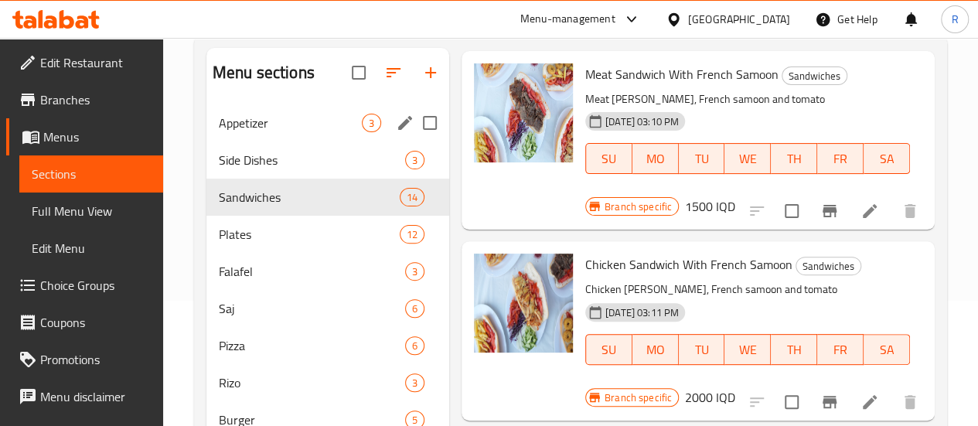
scroll to position [126, 0]
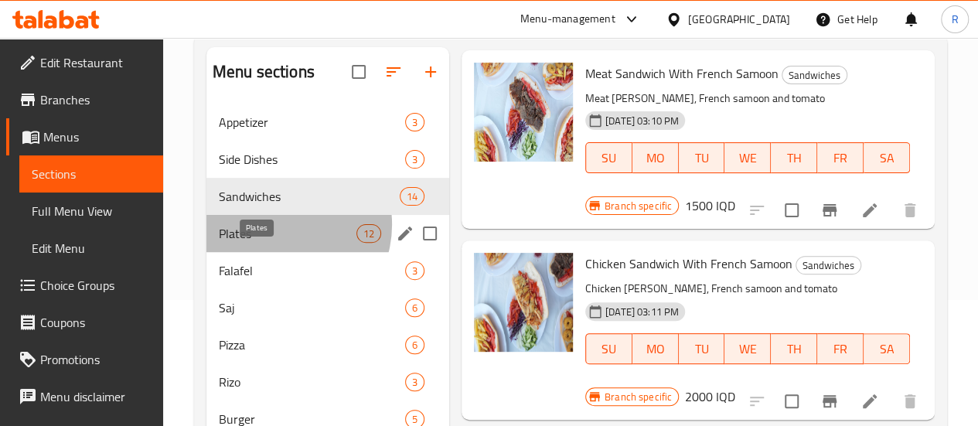
click at [280, 243] on span "Plates" at bounding box center [288, 233] width 138 height 19
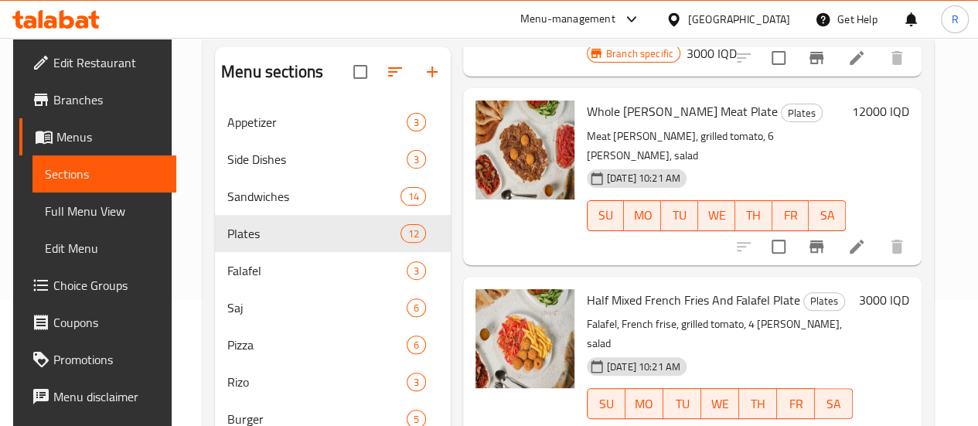
scroll to position [963, 0]
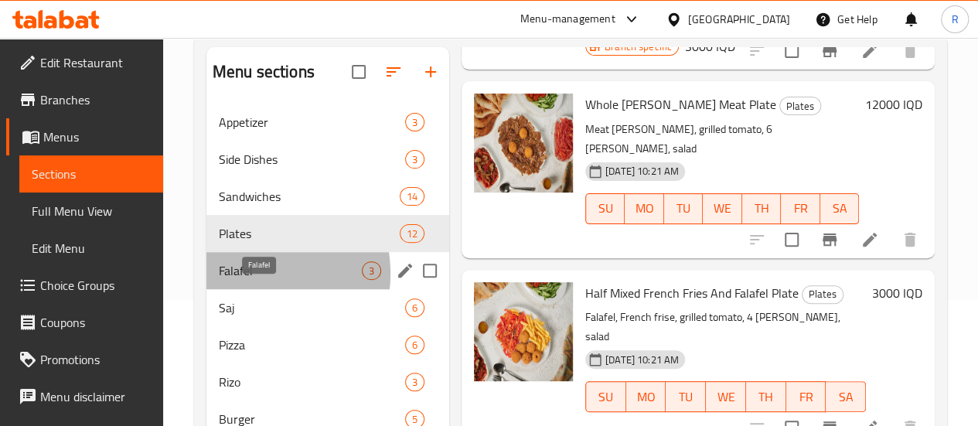
click at [243, 280] on span "Falafel" at bounding box center [290, 270] width 143 height 19
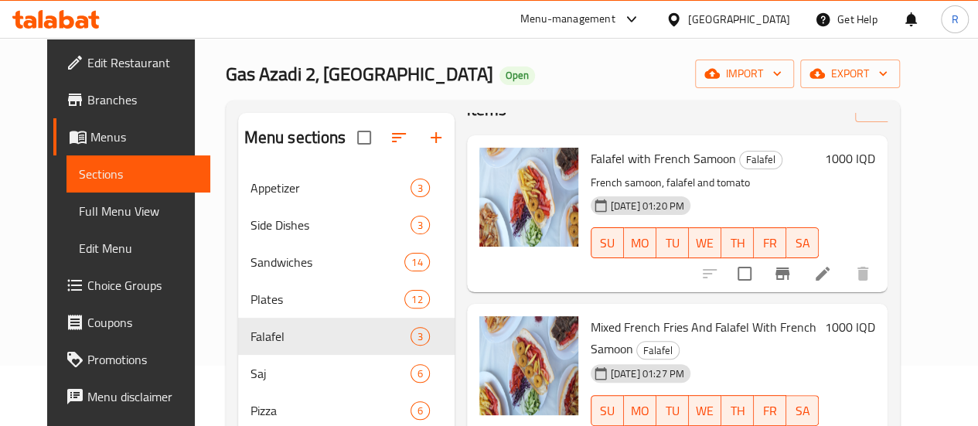
scroll to position [60, 0]
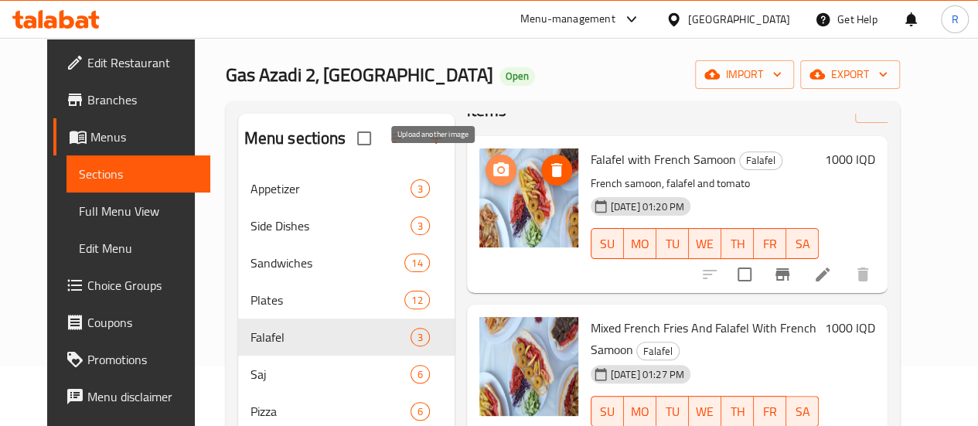
click at [493, 166] on icon "upload picture" at bounding box center [500, 169] width 15 height 14
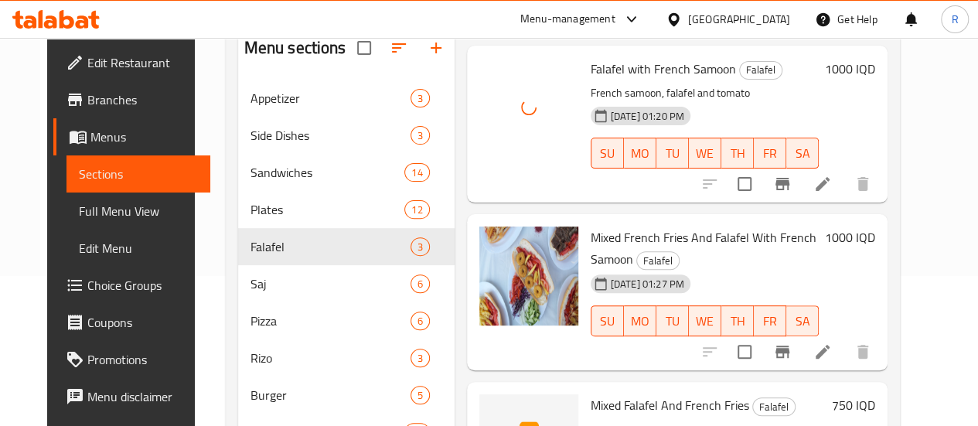
scroll to position [151, 0]
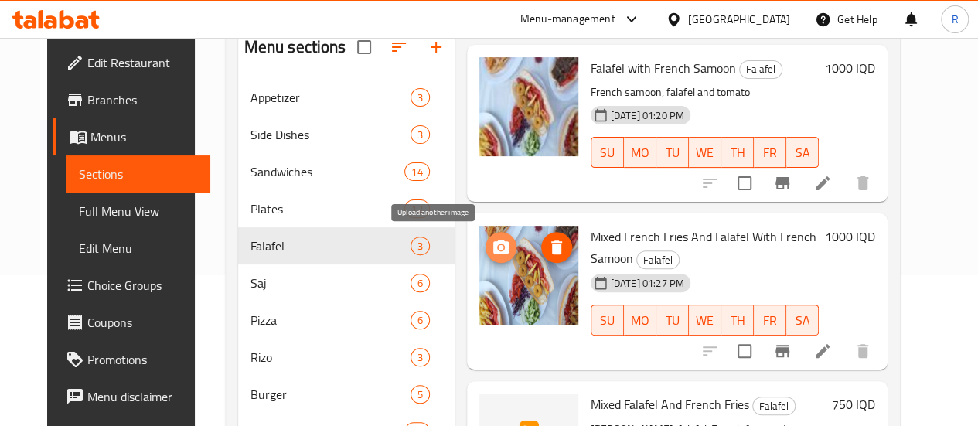
click at [492, 248] on icon "upload picture" at bounding box center [501, 247] width 19 height 19
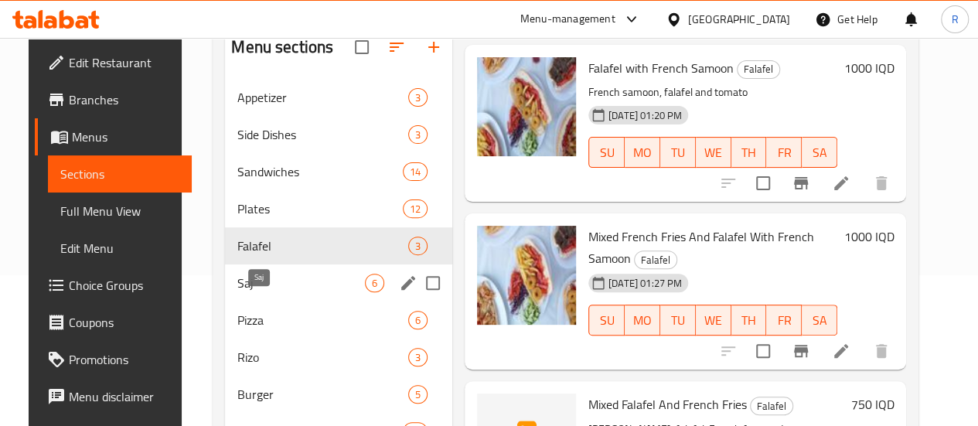
click at [264, 292] on span "Saj" at bounding box center [301, 283] width 128 height 19
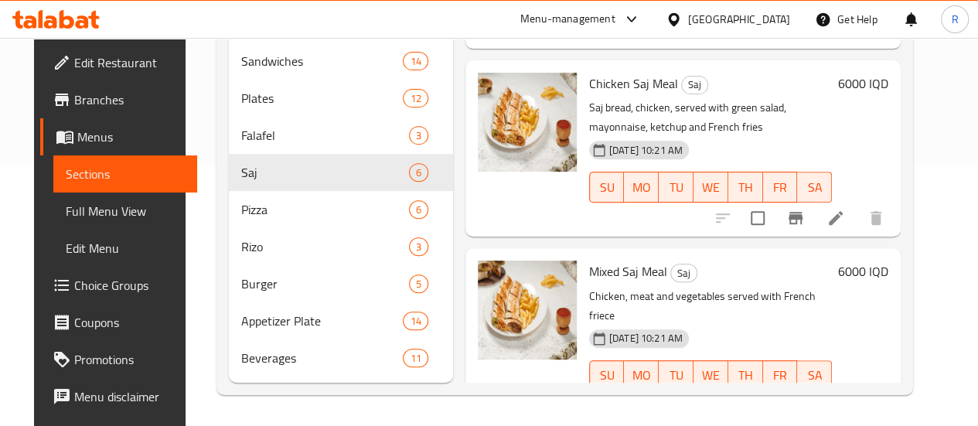
scroll to position [284, 0]
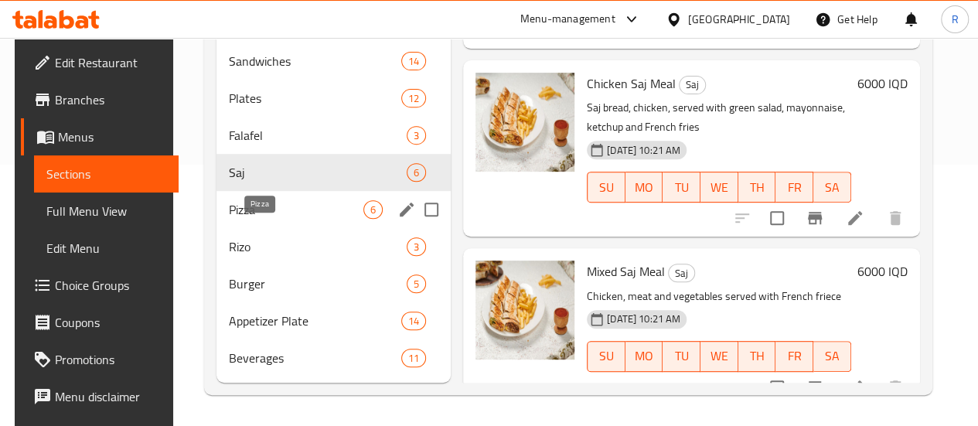
click at [263, 218] on span "Pizza" at bounding box center [296, 209] width 135 height 19
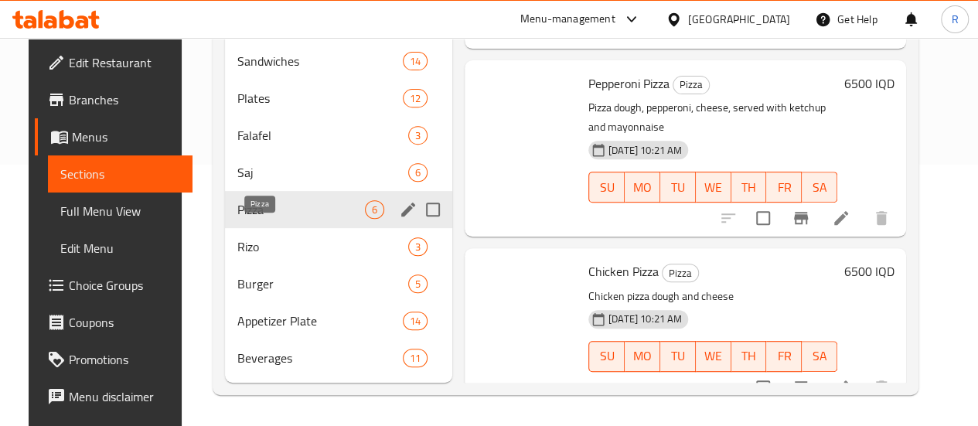
scroll to position [620, 0]
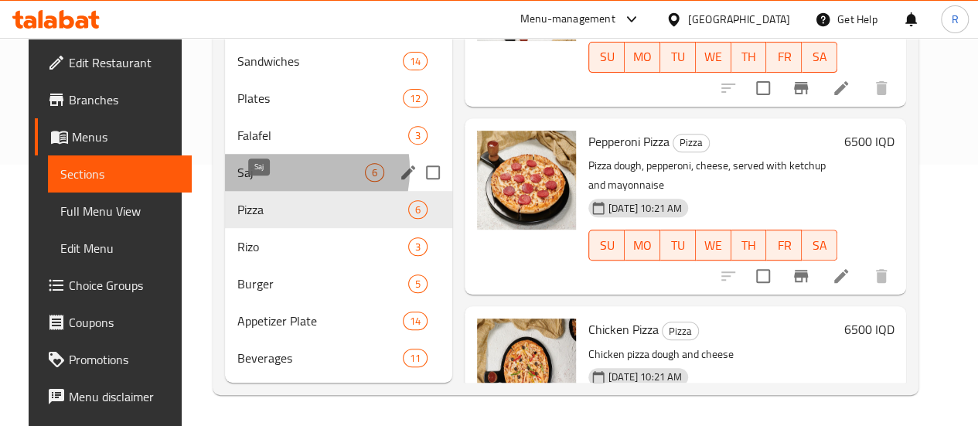
click at [268, 171] on span "Saj" at bounding box center [301, 172] width 128 height 19
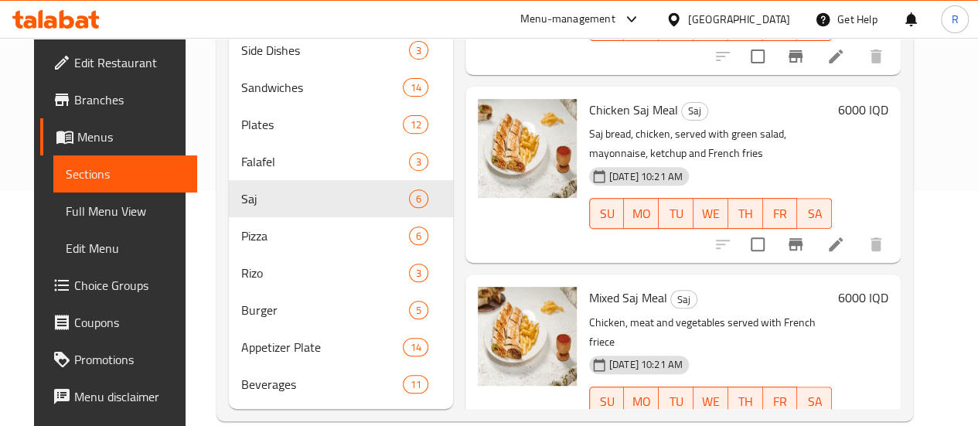
scroll to position [236, 0]
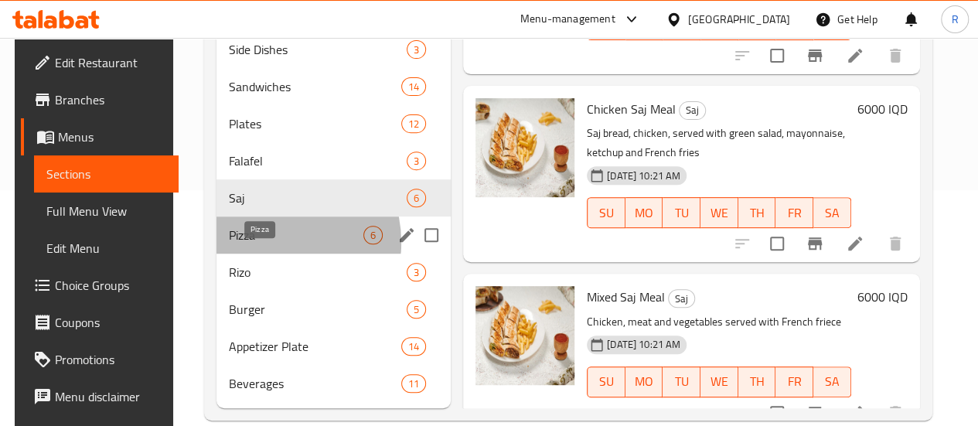
click at [256, 244] on span "Pizza" at bounding box center [296, 235] width 135 height 19
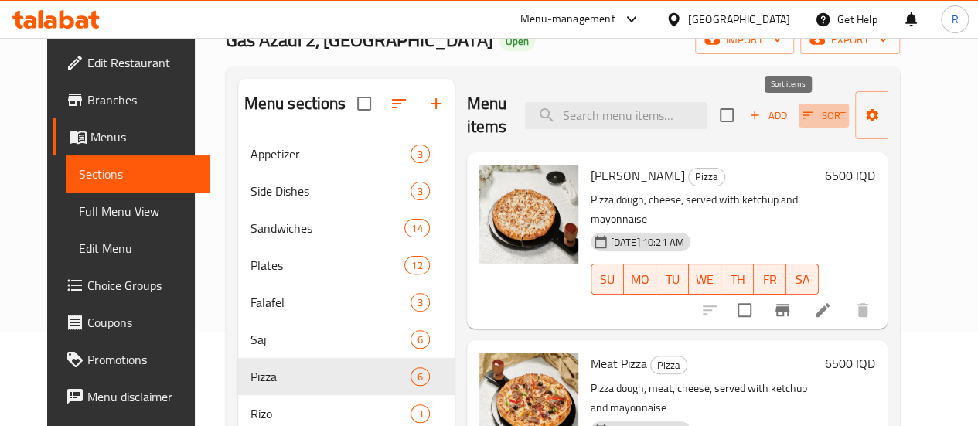
click at [801, 114] on icon "button" at bounding box center [808, 115] width 14 height 14
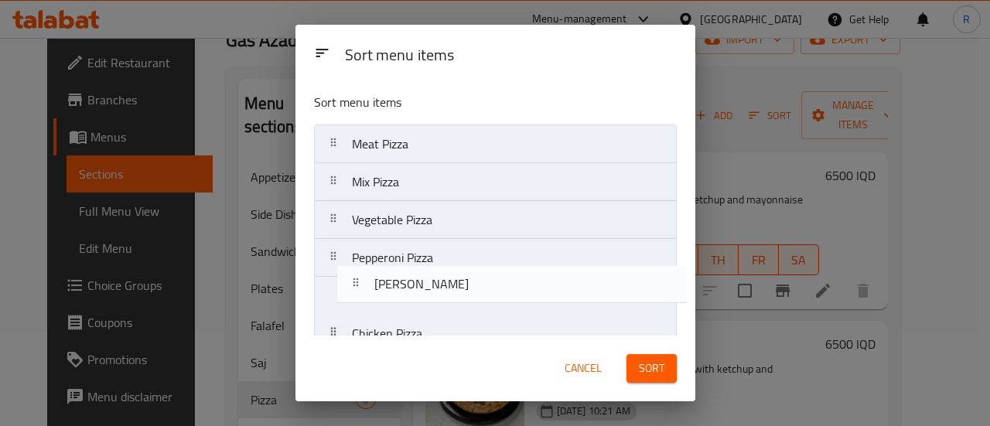
scroll to position [22, 0]
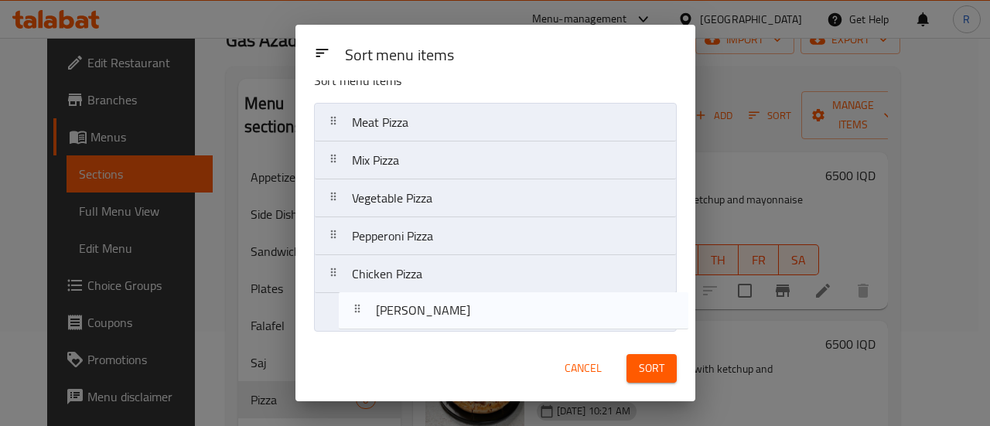
drag, startPoint x: 464, startPoint y: 150, endPoint x: 489, endPoint y: 322, distance: 174.2
click at [489, 322] on nav "Margherita Pizza Meat Pizza Mix Pizza Vegetable Pizza Pepperoni Pizza Chicken P…" at bounding box center [495, 217] width 363 height 229
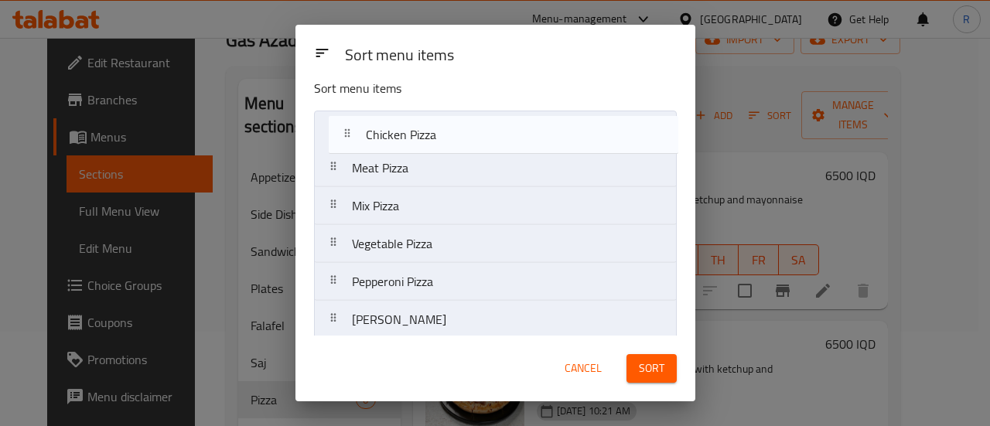
scroll to position [6, 0]
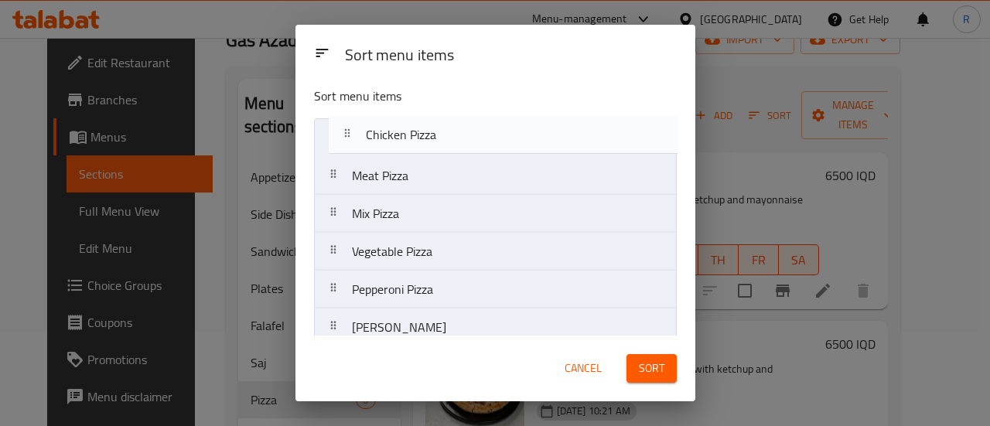
drag, startPoint x: 392, startPoint y: 279, endPoint x: 407, endPoint y: 134, distance: 146.1
click at [407, 134] on nav "Meat Pizza Mix Pizza Vegetable Pizza Pepperoni Pizza Chicken Pizza Margherita P…" at bounding box center [495, 232] width 363 height 229
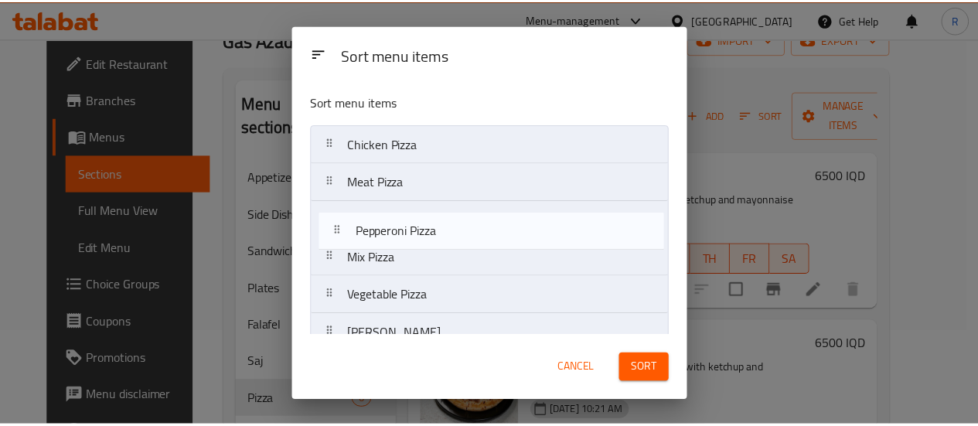
scroll to position [2, 0]
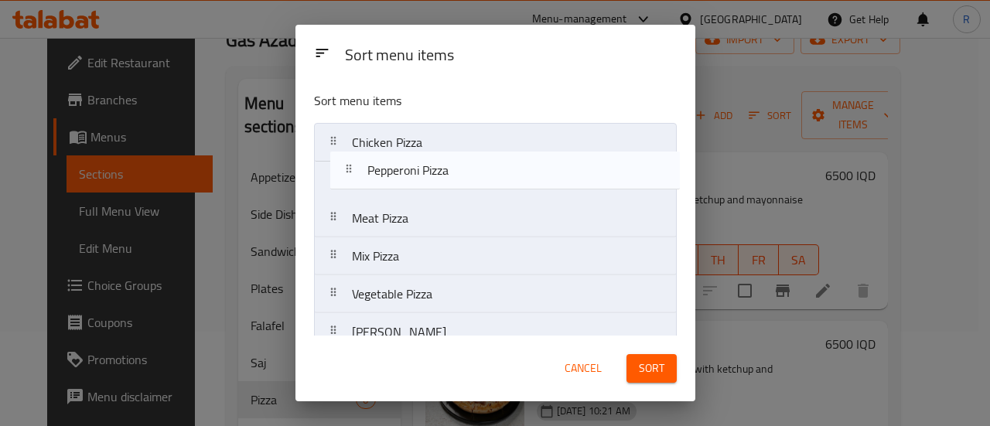
drag, startPoint x: 373, startPoint y: 301, endPoint x: 387, endPoint y: 171, distance: 130.6
click at [387, 171] on nav "Chicken Pizza Meat Pizza Mix Pizza Vegetable Pizza Pepperoni Pizza Margherita P…" at bounding box center [495, 237] width 363 height 229
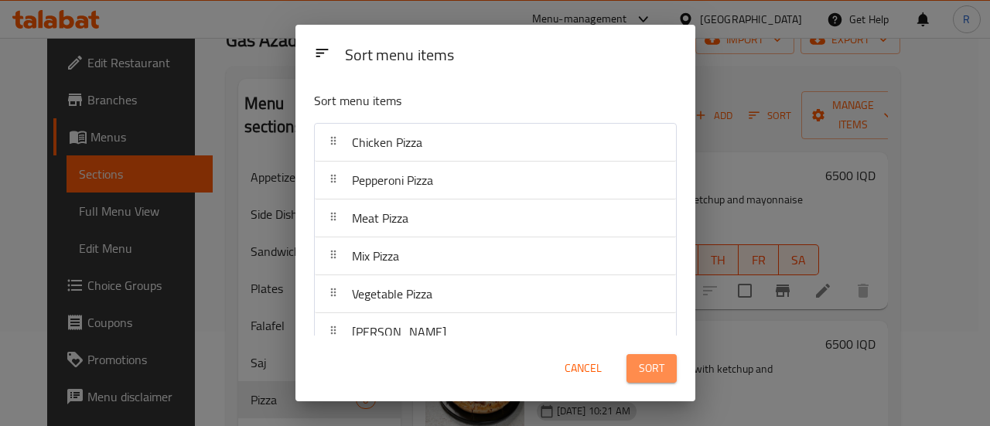
click at [637, 363] on button "Sort" at bounding box center [651, 368] width 50 height 29
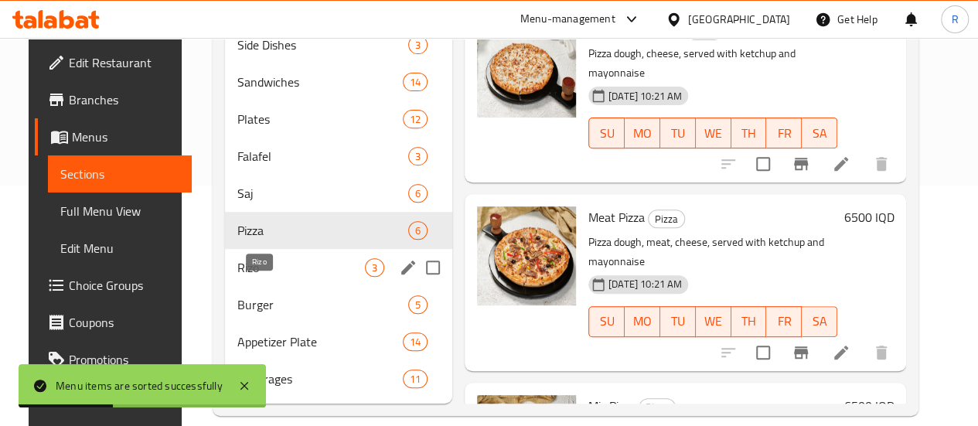
scroll to position [262, 0]
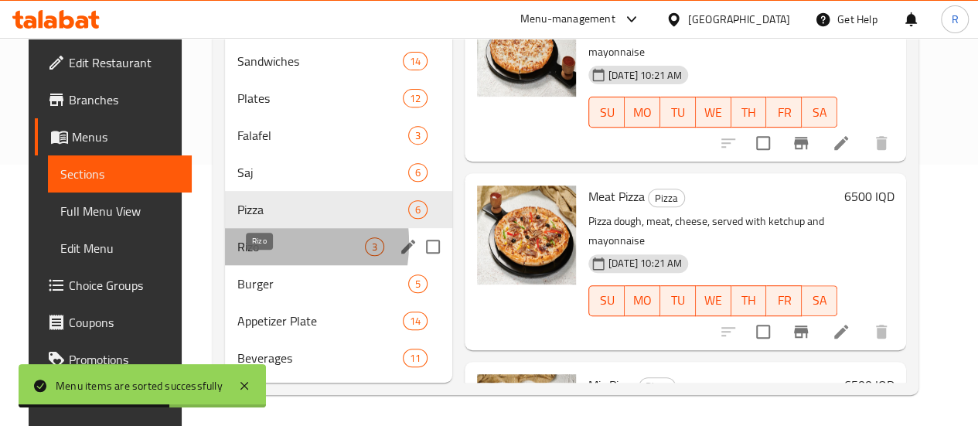
click at [237, 256] on span "Rizo" at bounding box center [301, 246] width 128 height 19
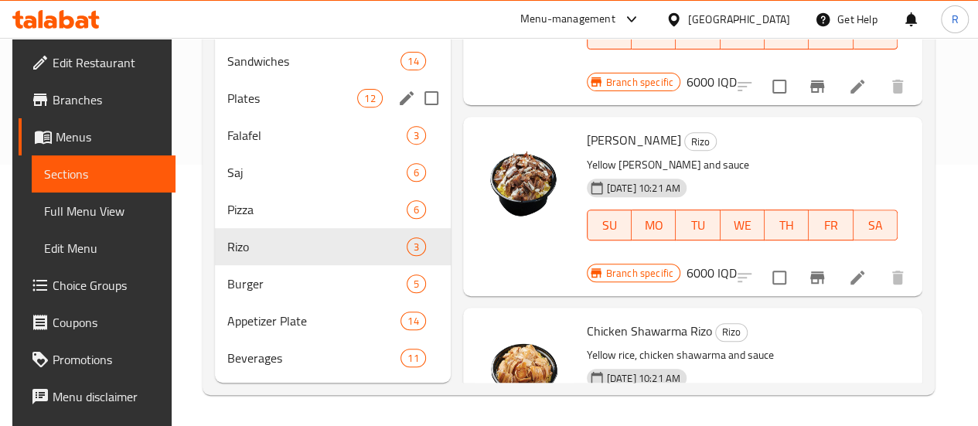
scroll to position [267, 0]
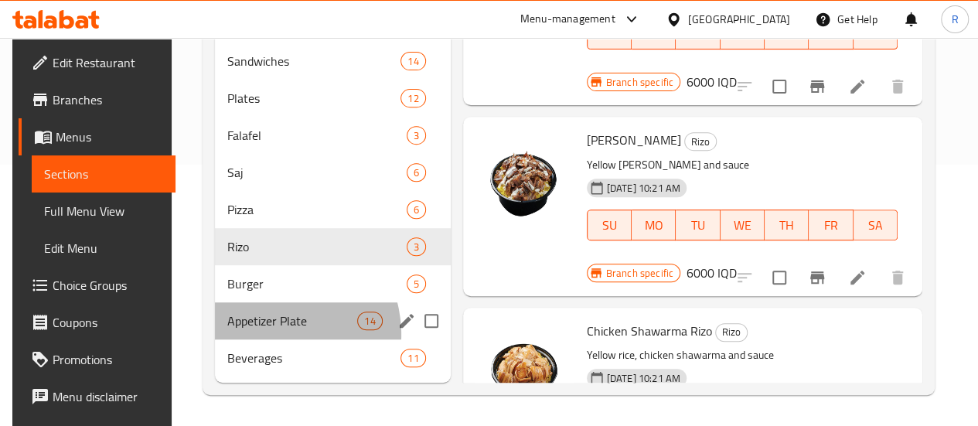
click at [263, 339] on div "Appetizer Plate 14" at bounding box center [333, 320] width 236 height 37
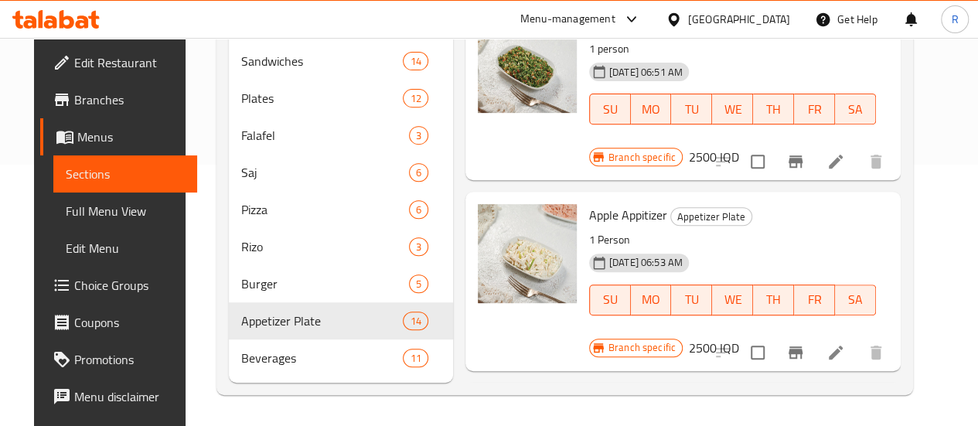
scroll to position [366, 0]
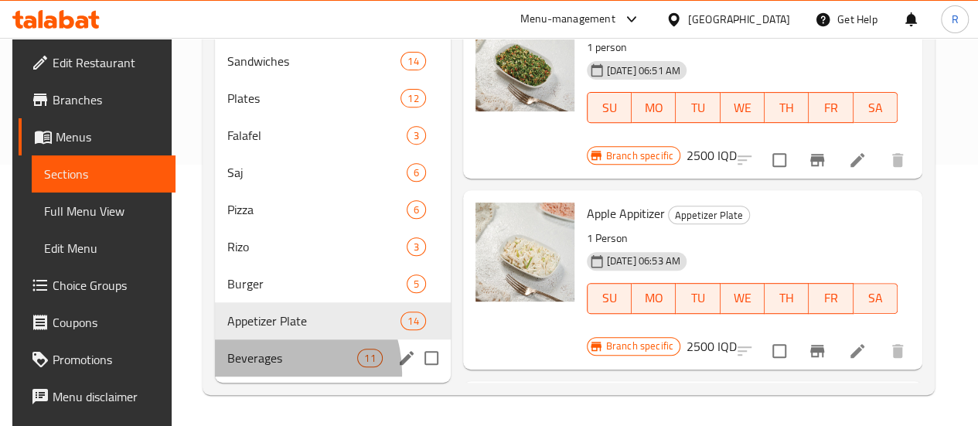
click at [268, 377] on div "Beverages 11" at bounding box center [333, 357] width 236 height 37
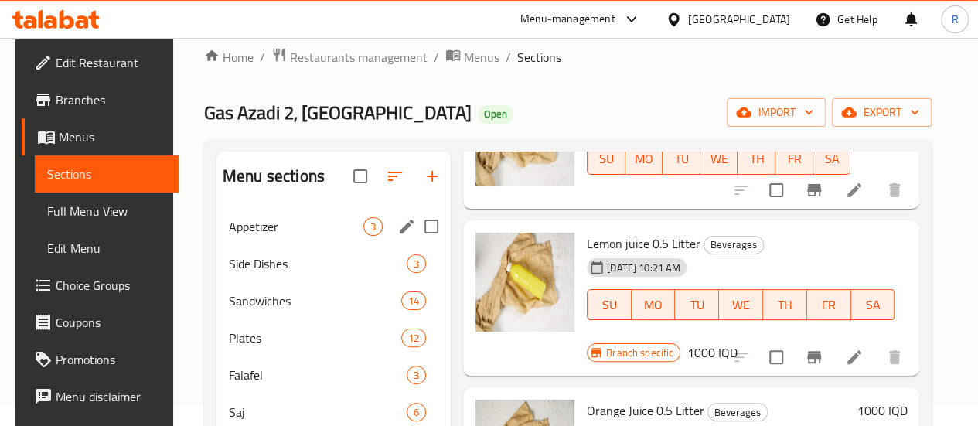
scroll to position [21, 0]
